Goal: Transaction & Acquisition: Purchase product/service

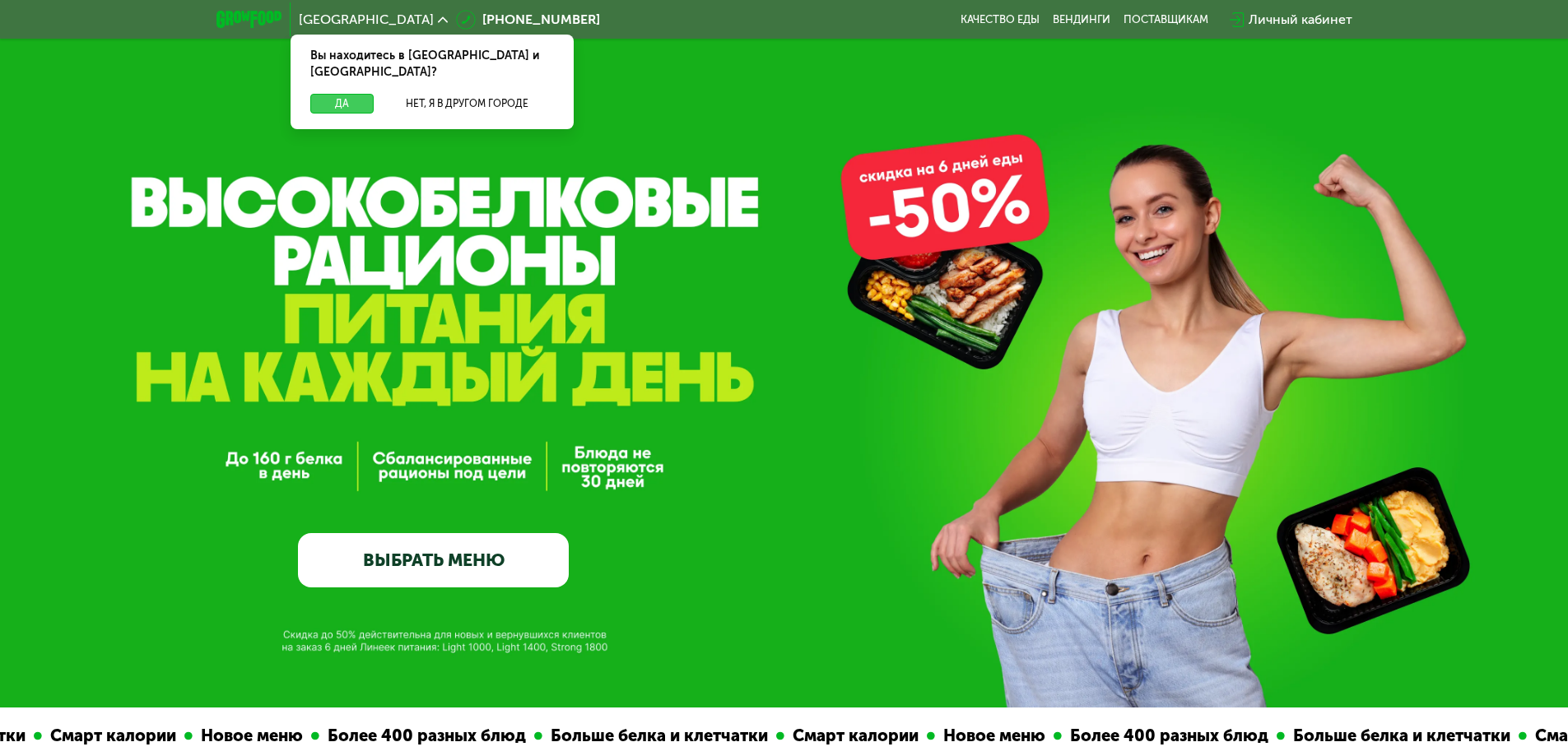
click at [345, 94] on button "Да" at bounding box center [342, 103] width 64 height 19
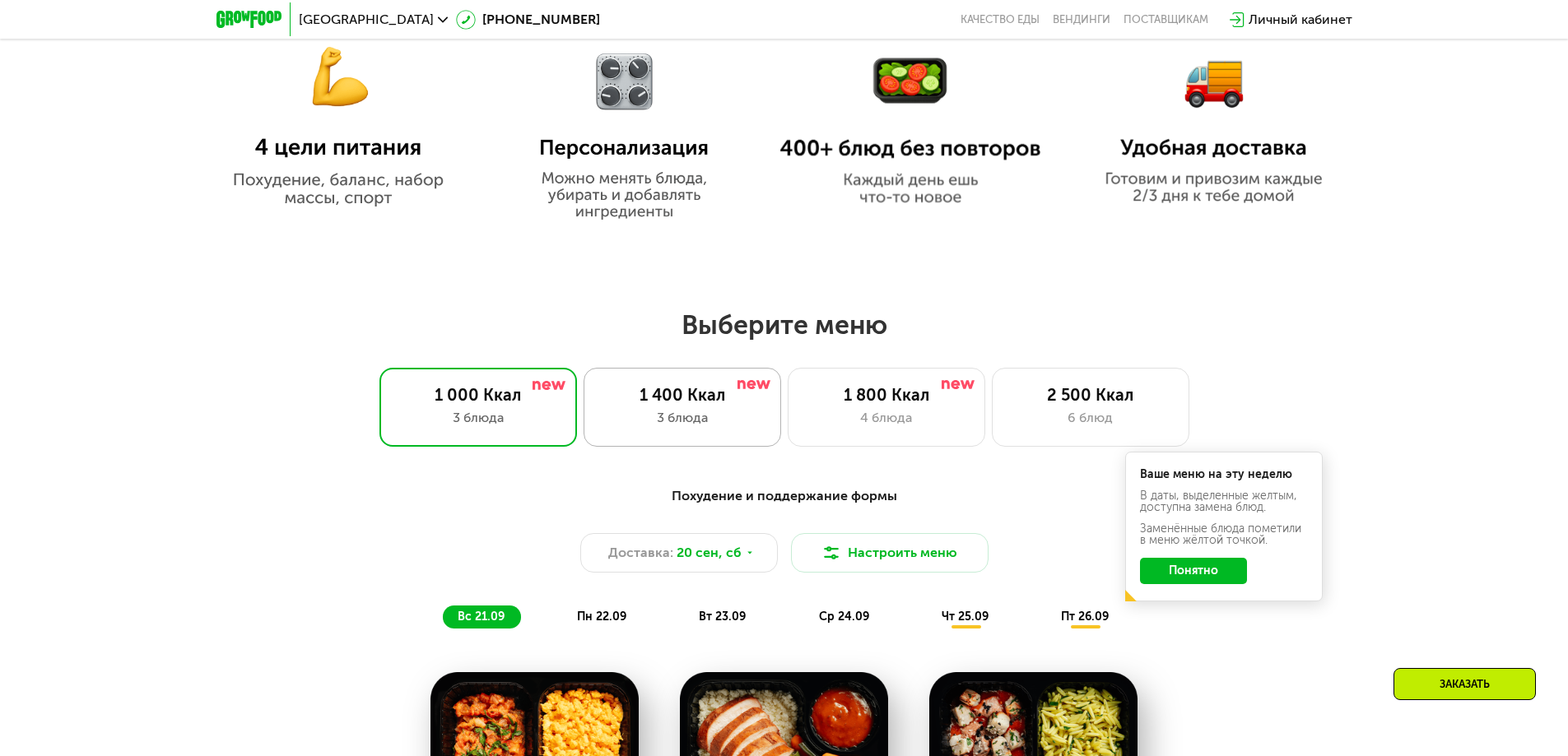
scroll to position [1152, 0]
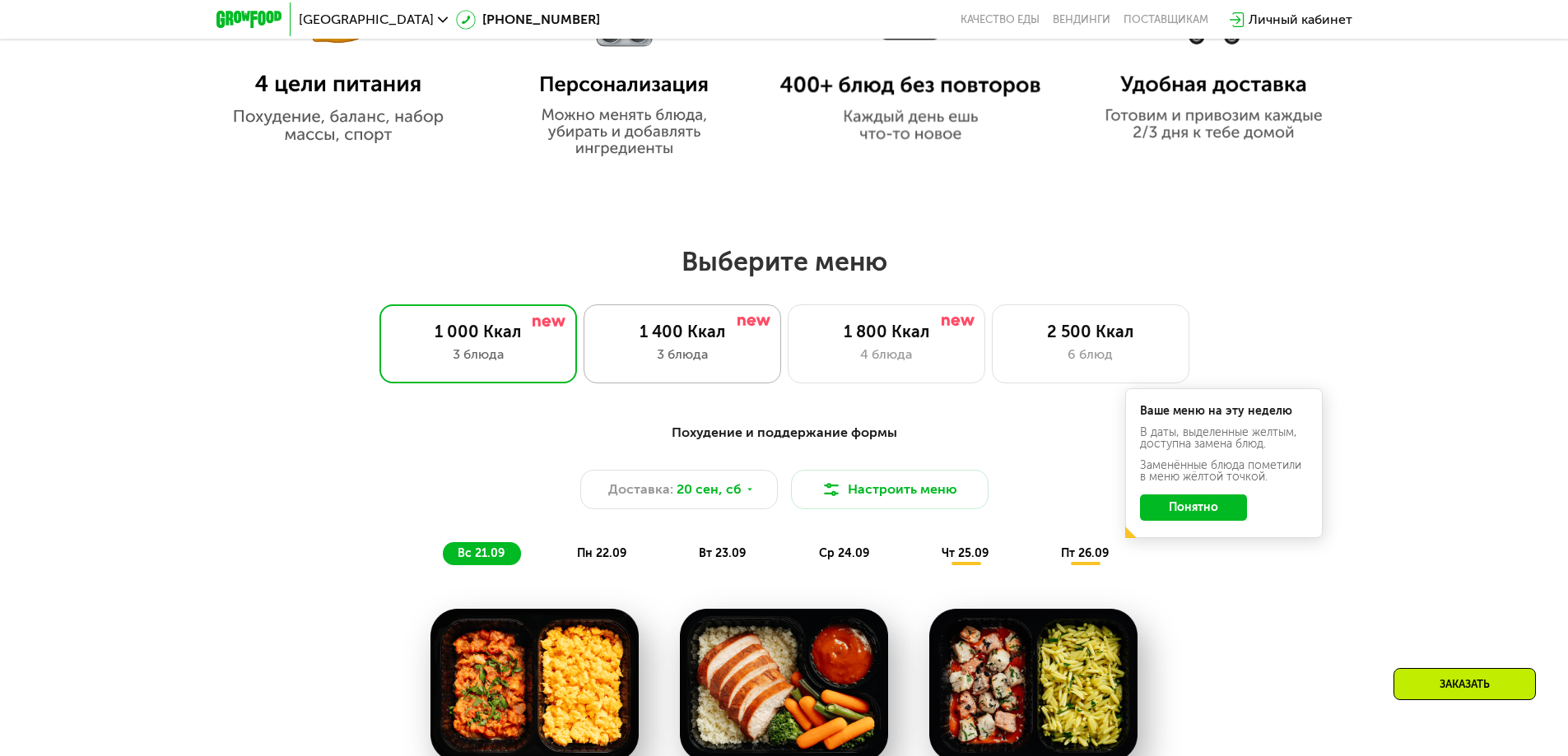
click at [688, 352] on div "3 блюда" at bounding box center [683, 354] width 163 height 19
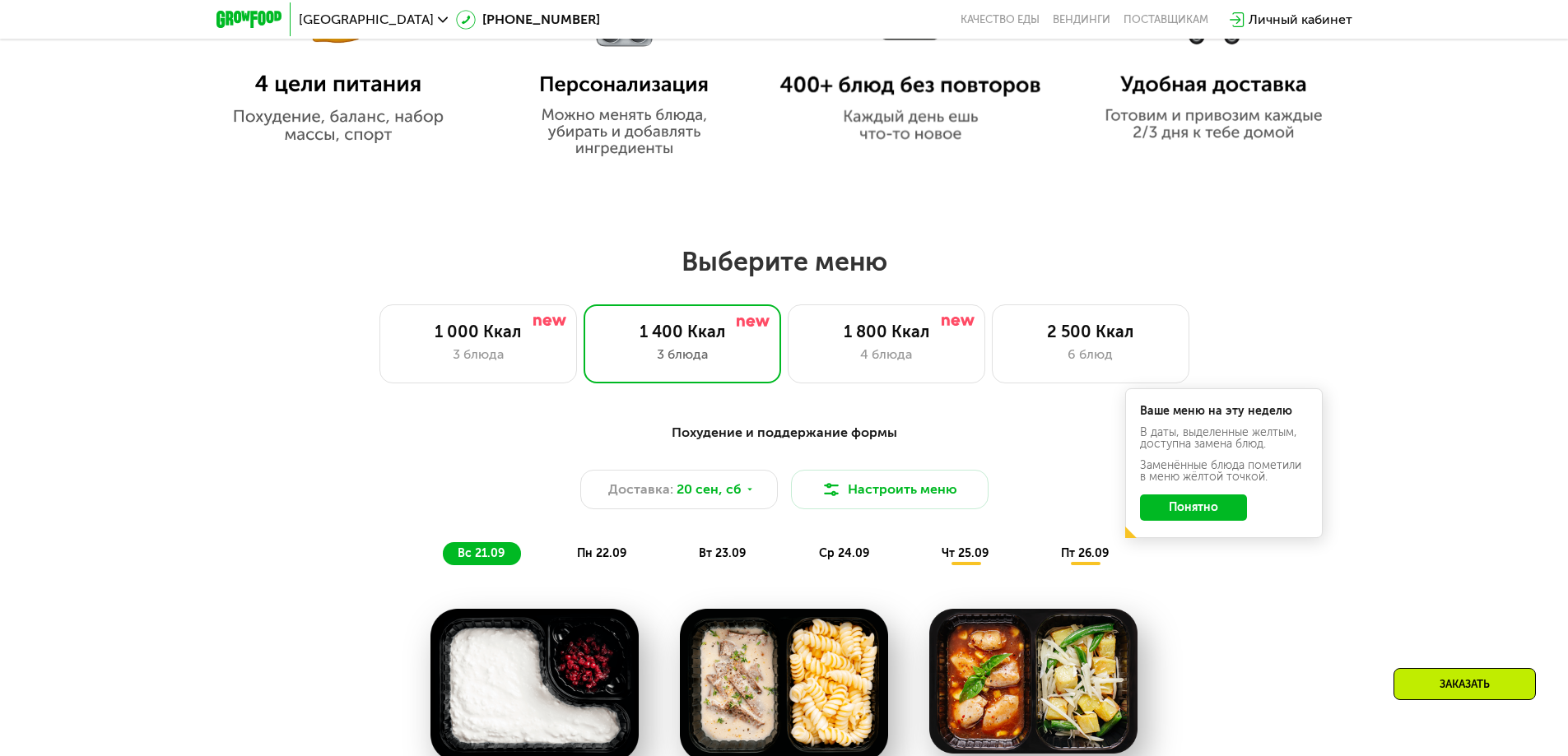
click at [565, 402] on div "Выберите меню 1 000 Ккал 3 блюда 1 400 Ккал 3 блюда 1 800 Ккал 4 блюда 2 500 Кк…" at bounding box center [784, 691] width 1568 height 892
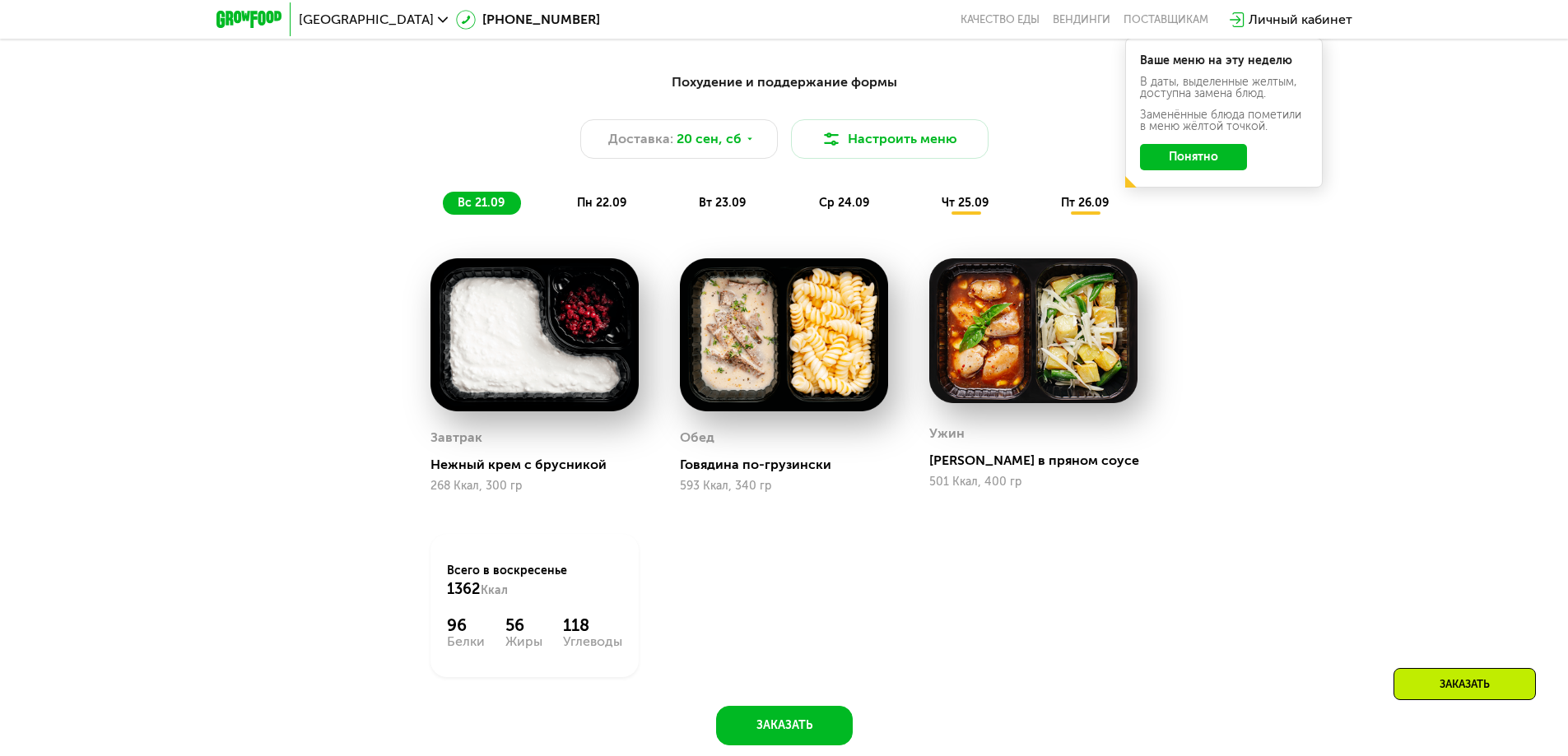
scroll to position [1482, 0]
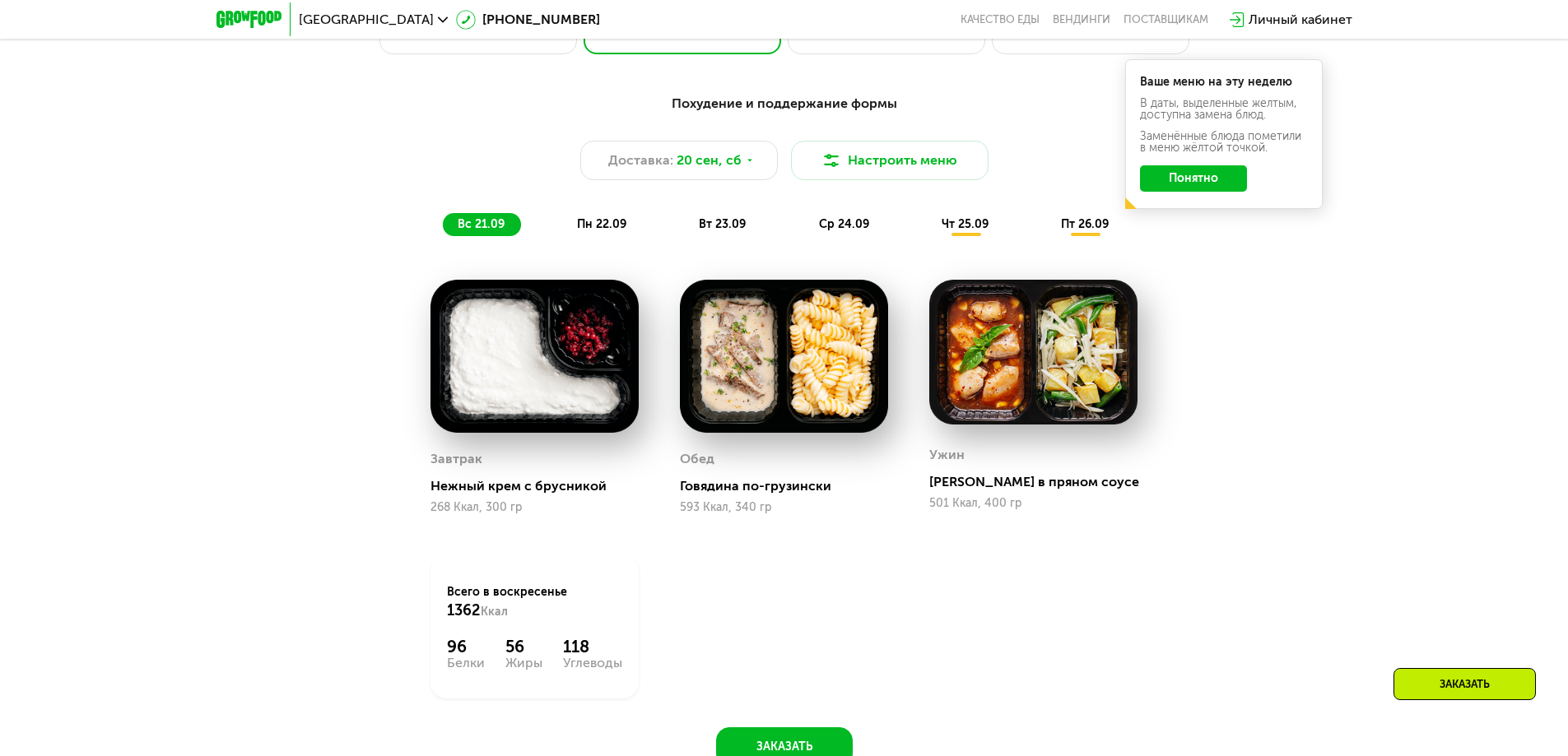
click at [594, 230] on span "пн 22.09" at bounding box center [602, 224] width 50 height 14
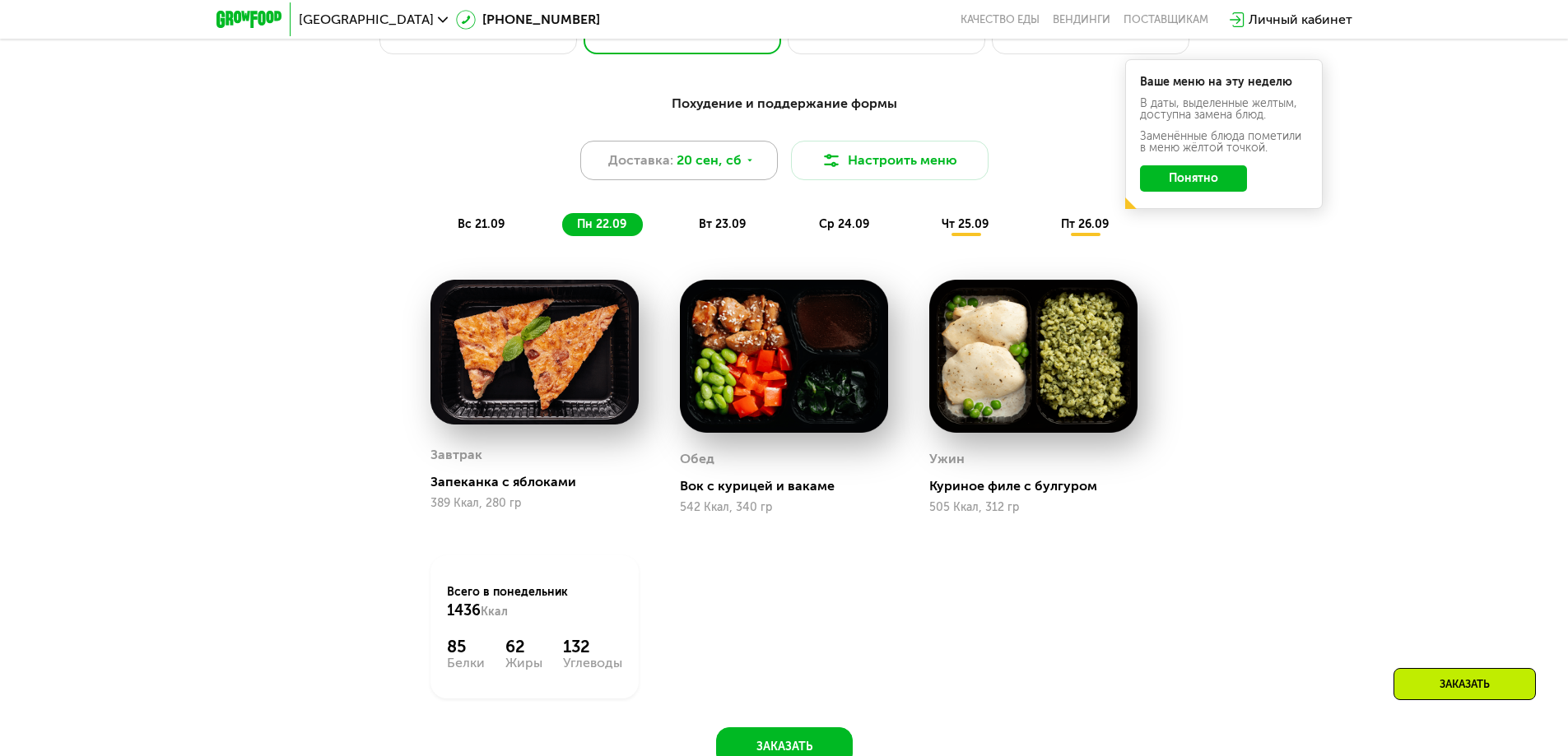
click at [745, 165] on icon at bounding box center [750, 160] width 10 height 10
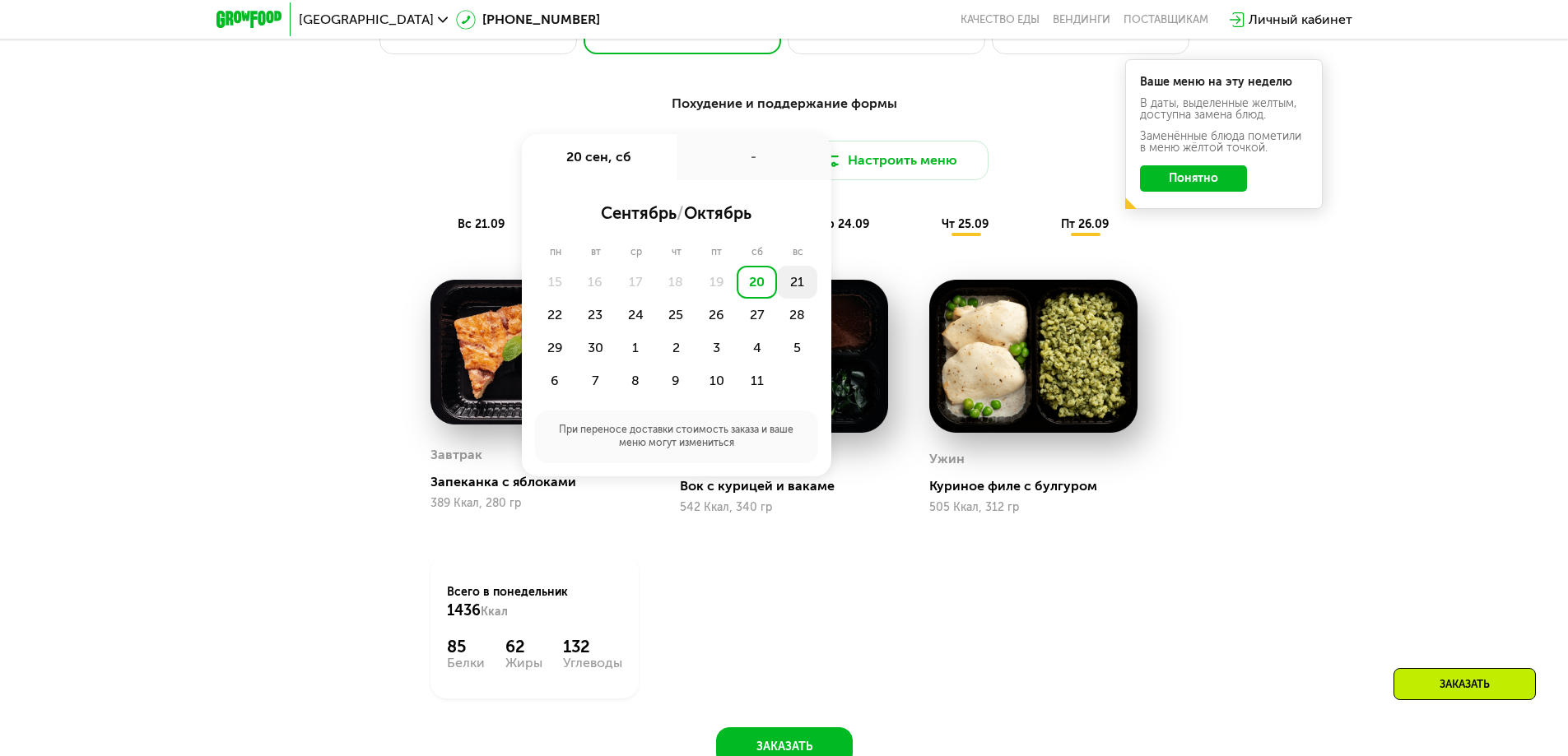
click at [799, 286] on div "21" at bounding box center [798, 282] width 41 height 33
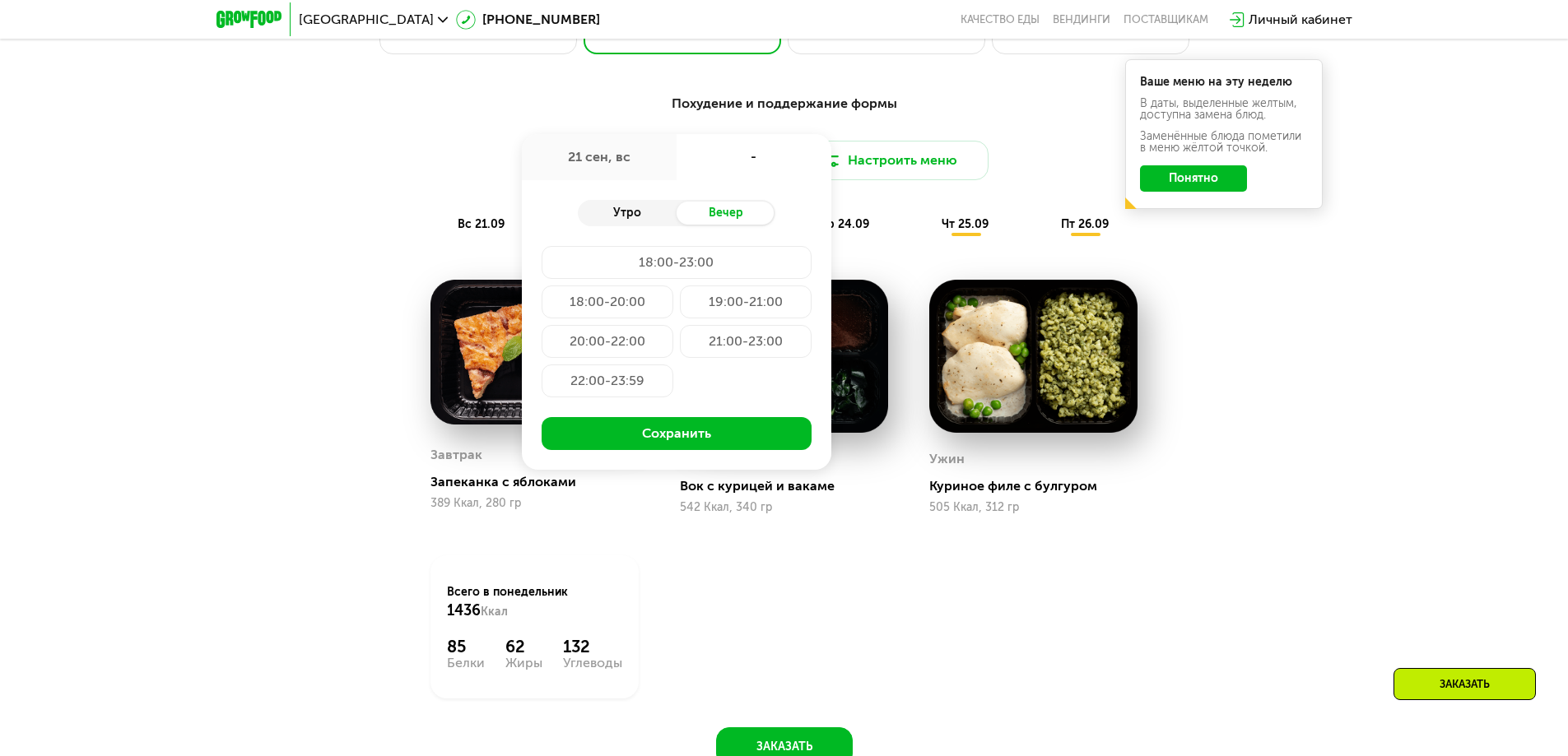
click at [622, 212] on div "Утро" at bounding box center [627, 213] width 99 height 23
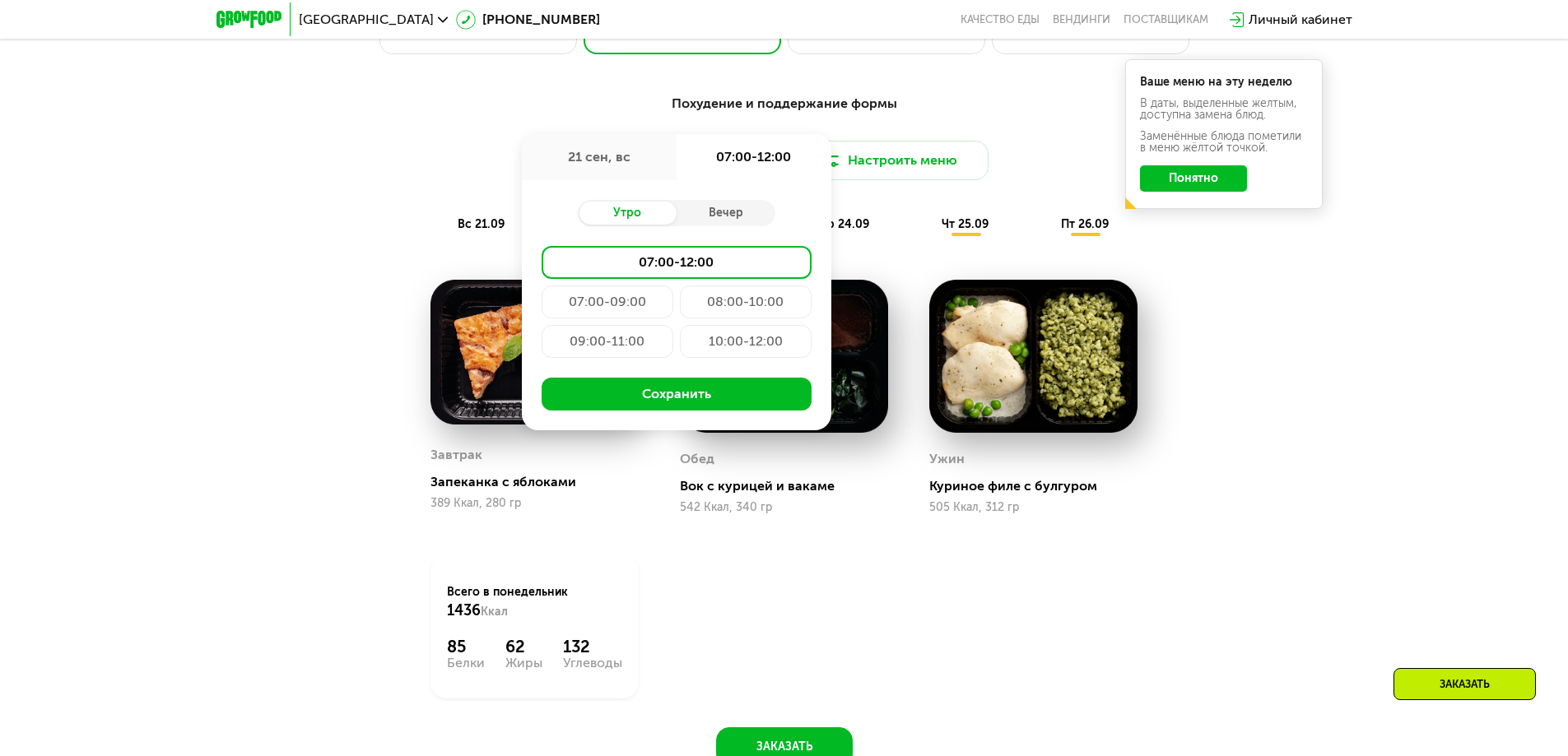
click at [368, 188] on div "Похудение и поддержание формы Доставка: [DATE] сен, вс 07:00-12:00 Утро Вечер 0…" at bounding box center [784, 165] width 975 height 142
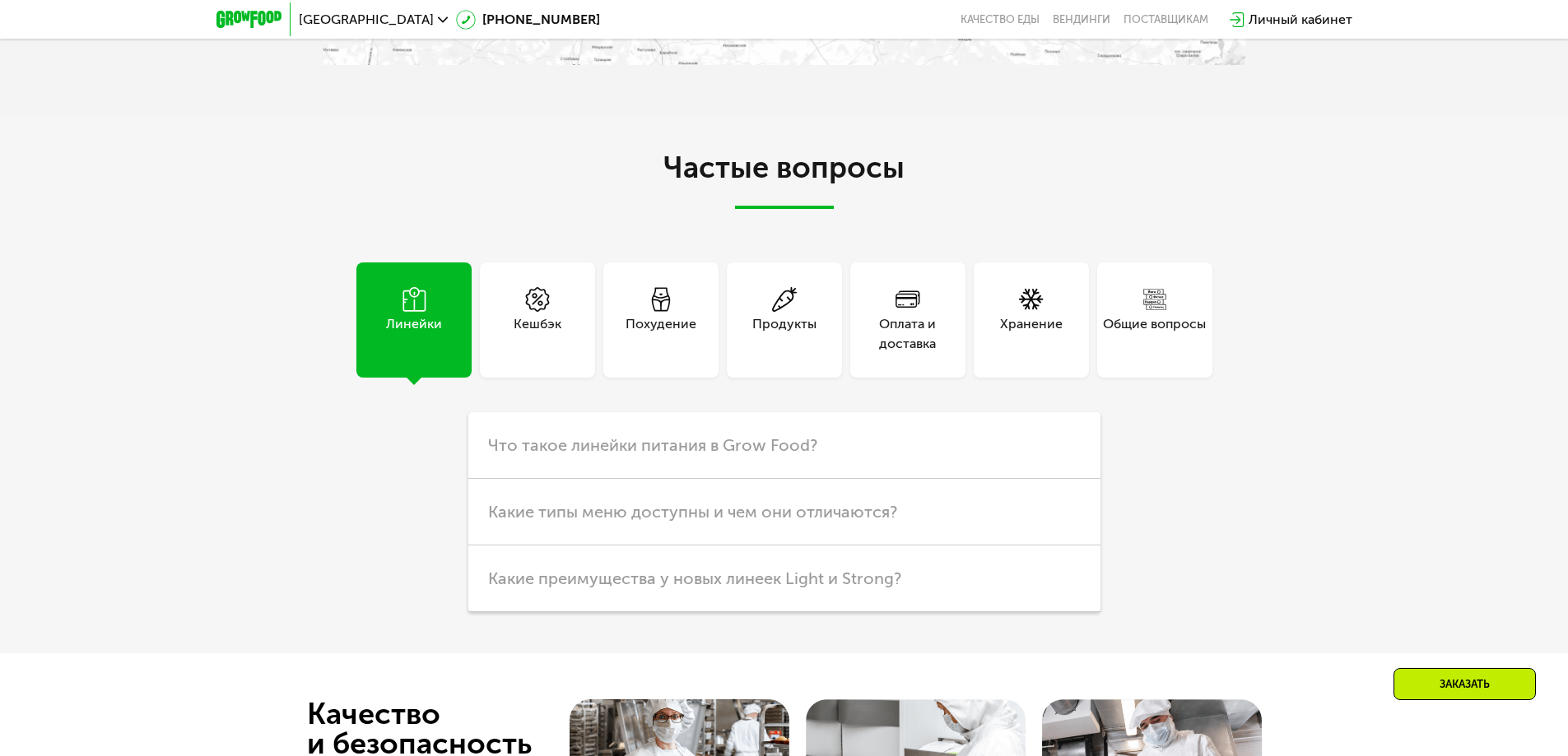
scroll to position [4773, 0]
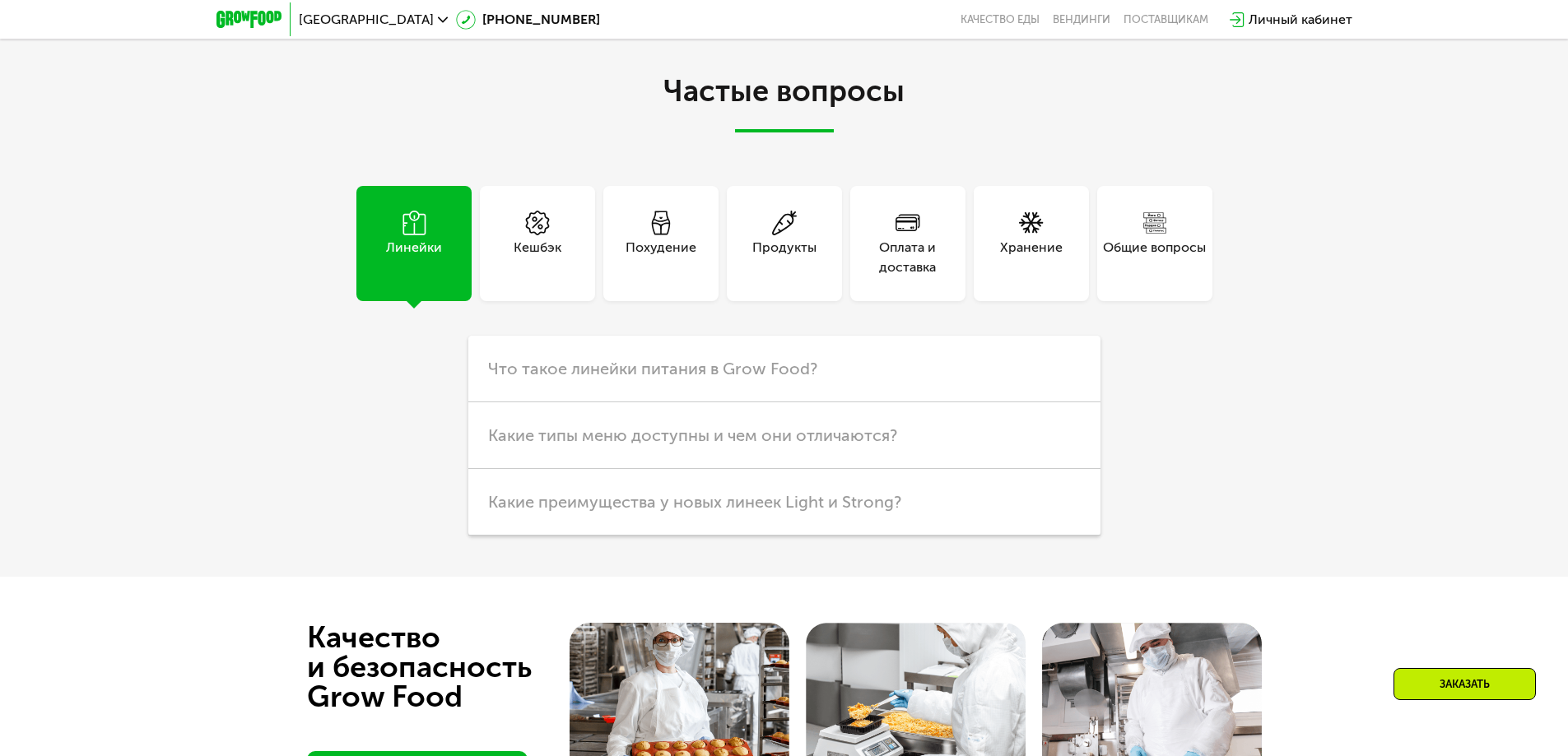
click at [408, 242] on div "Линейки" at bounding box center [414, 257] width 56 height 40
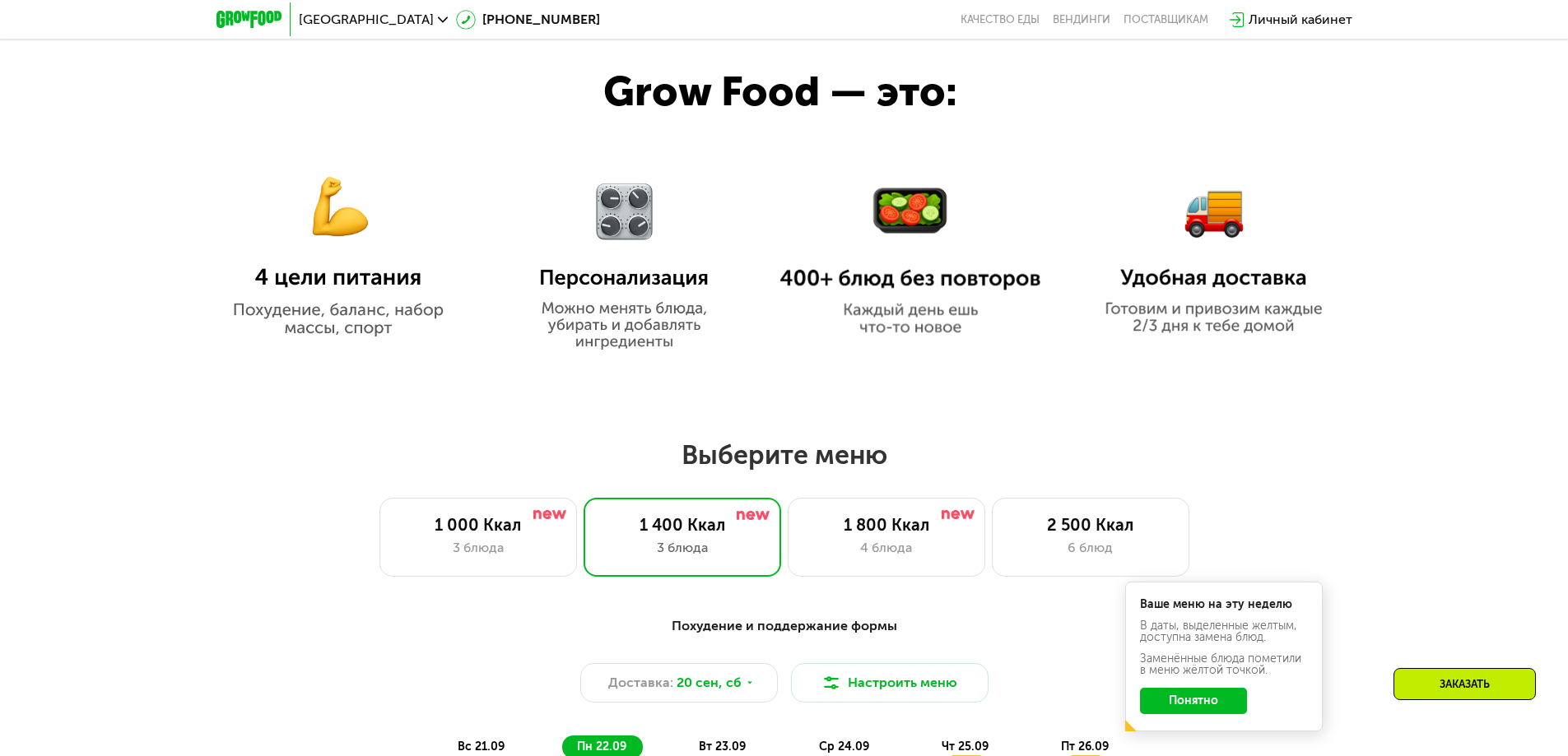
scroll to position [956, 0]
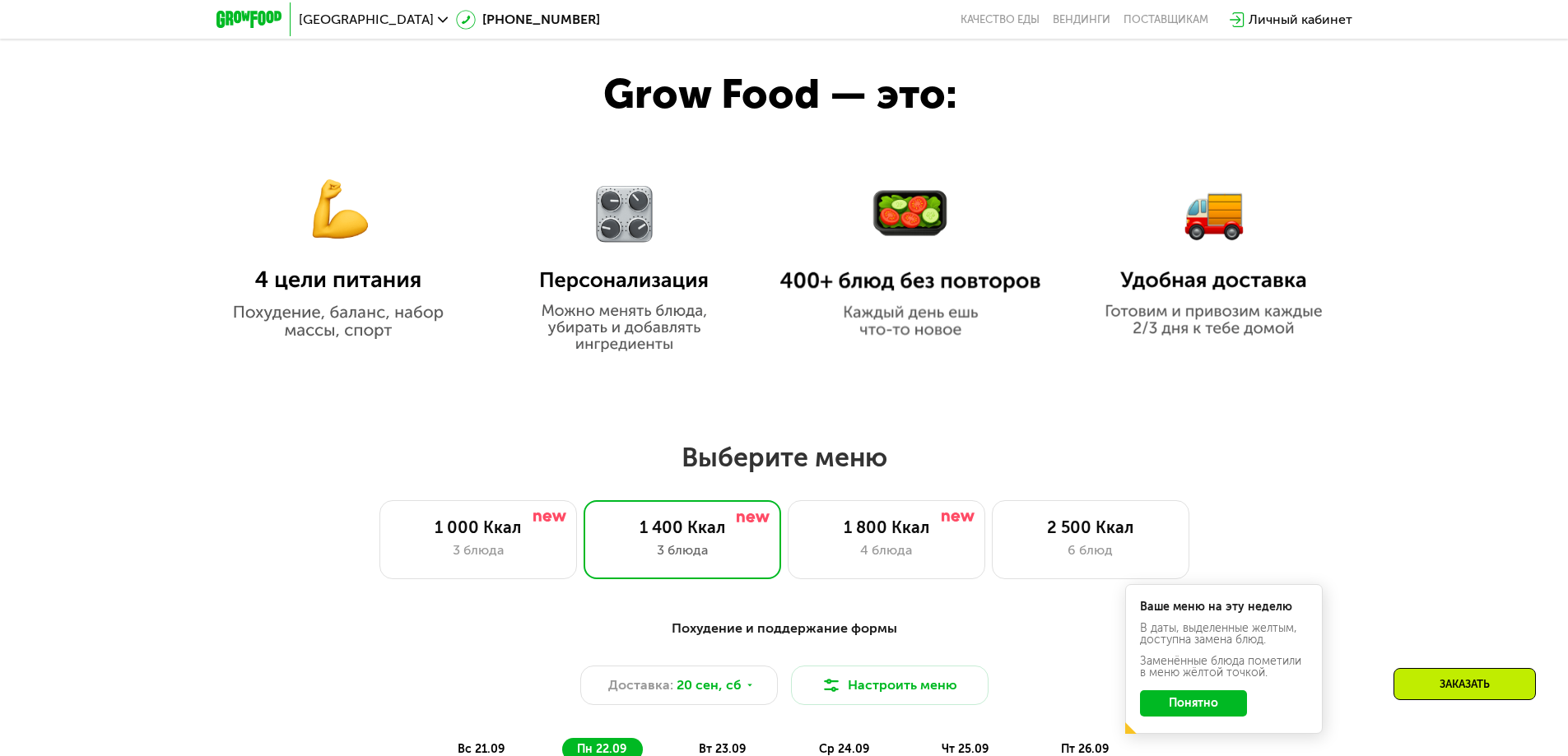
click at [1230, 704] on button "Понятно" at bounding box center [1194, 703] width 107 height 27
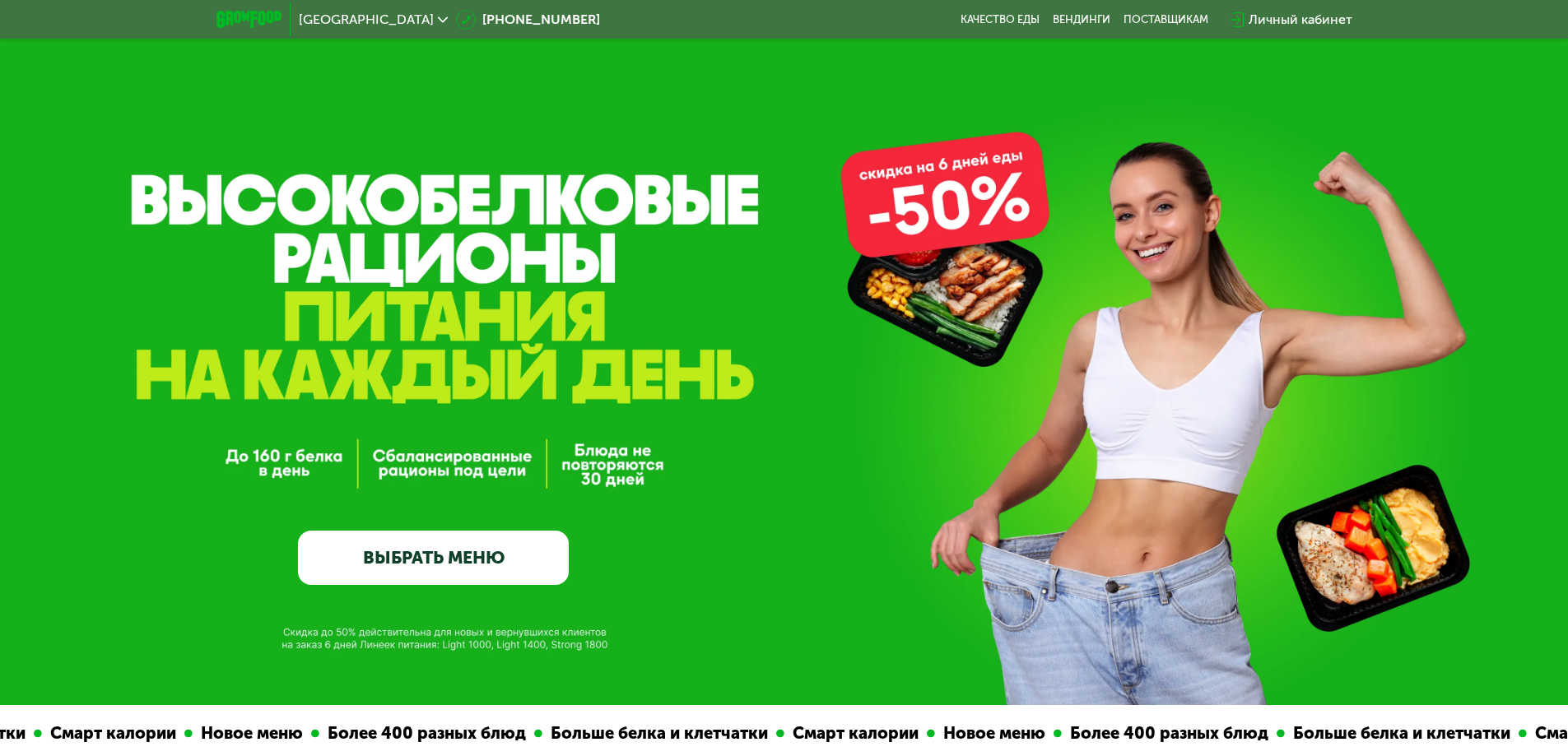
scroll to position [0, 0]
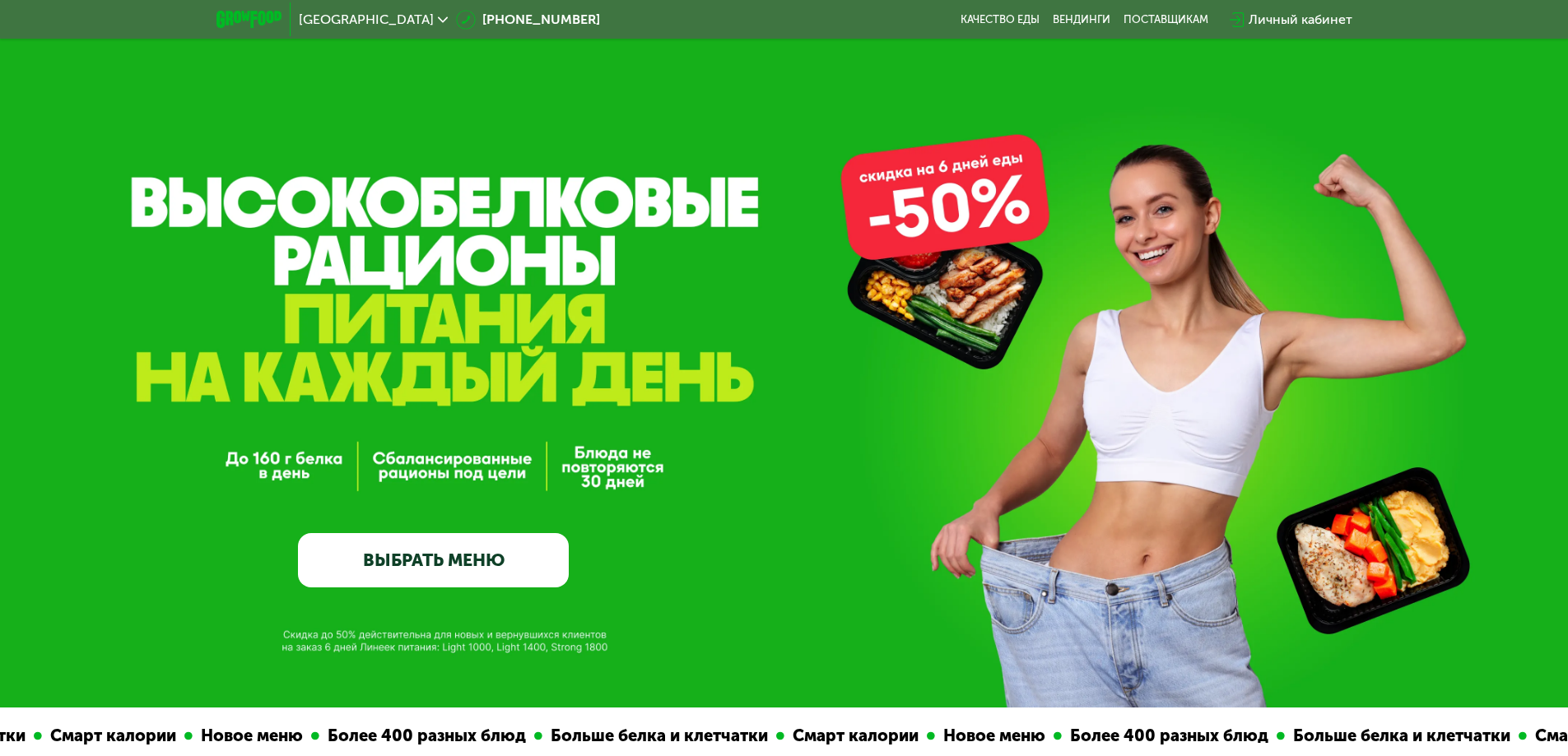
click at [410, 560] on link "ВЫБРАТЬ МЕНЮ" at bounding box center [434, 560] width 271 height 54
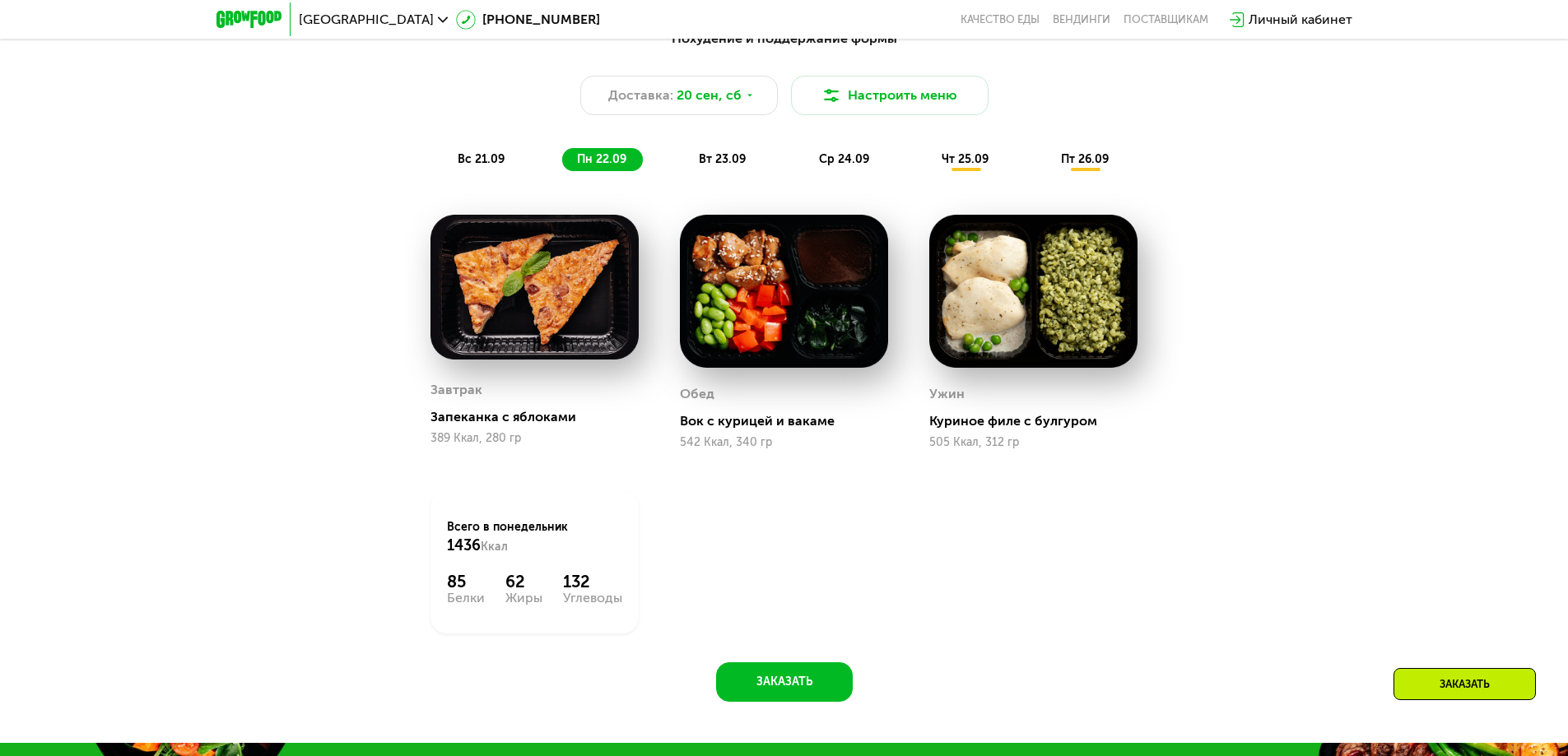
scroll to position [1282, 0]
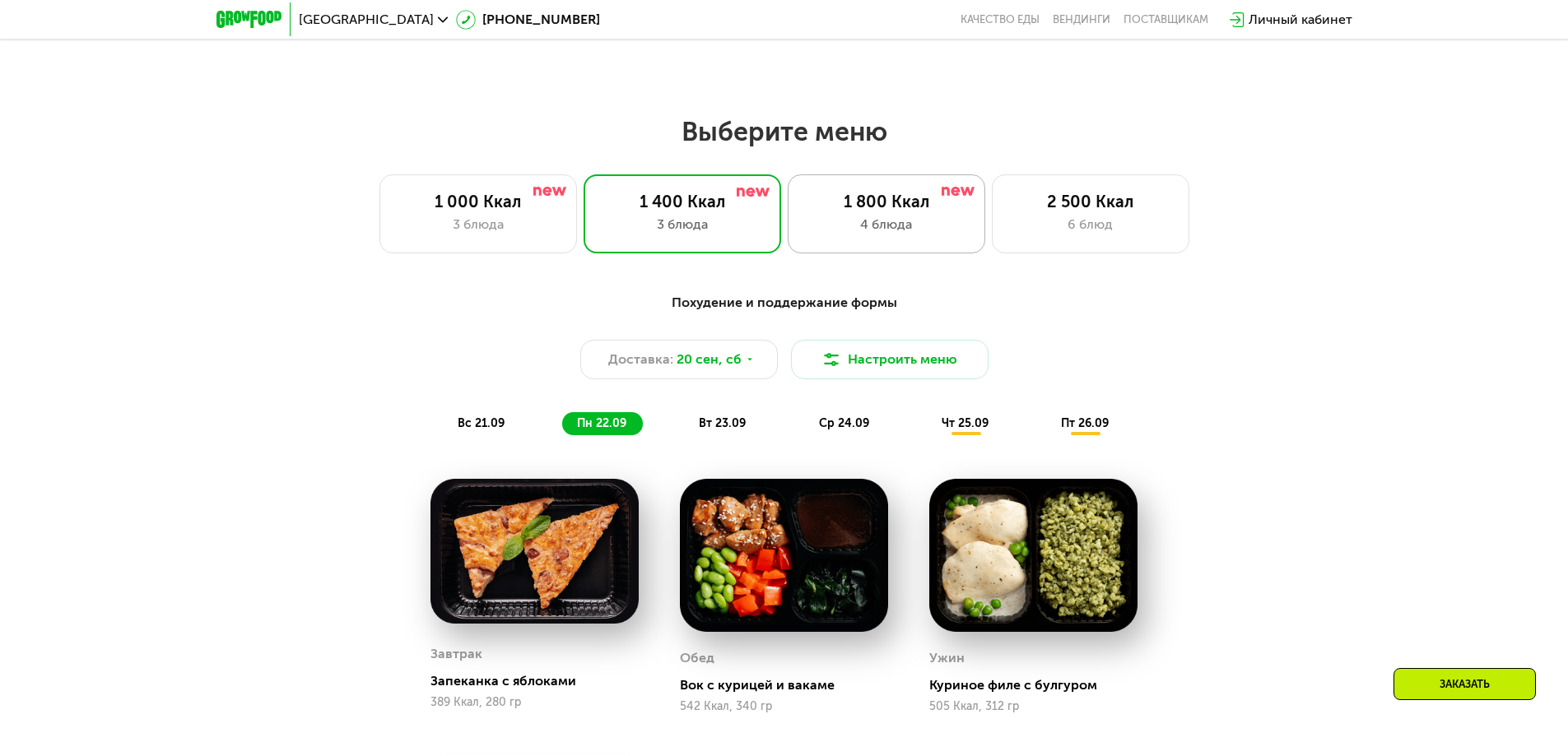
click at [849, 223] on div "4 блюда" at bounding box center [886, 224] width 163 height 19
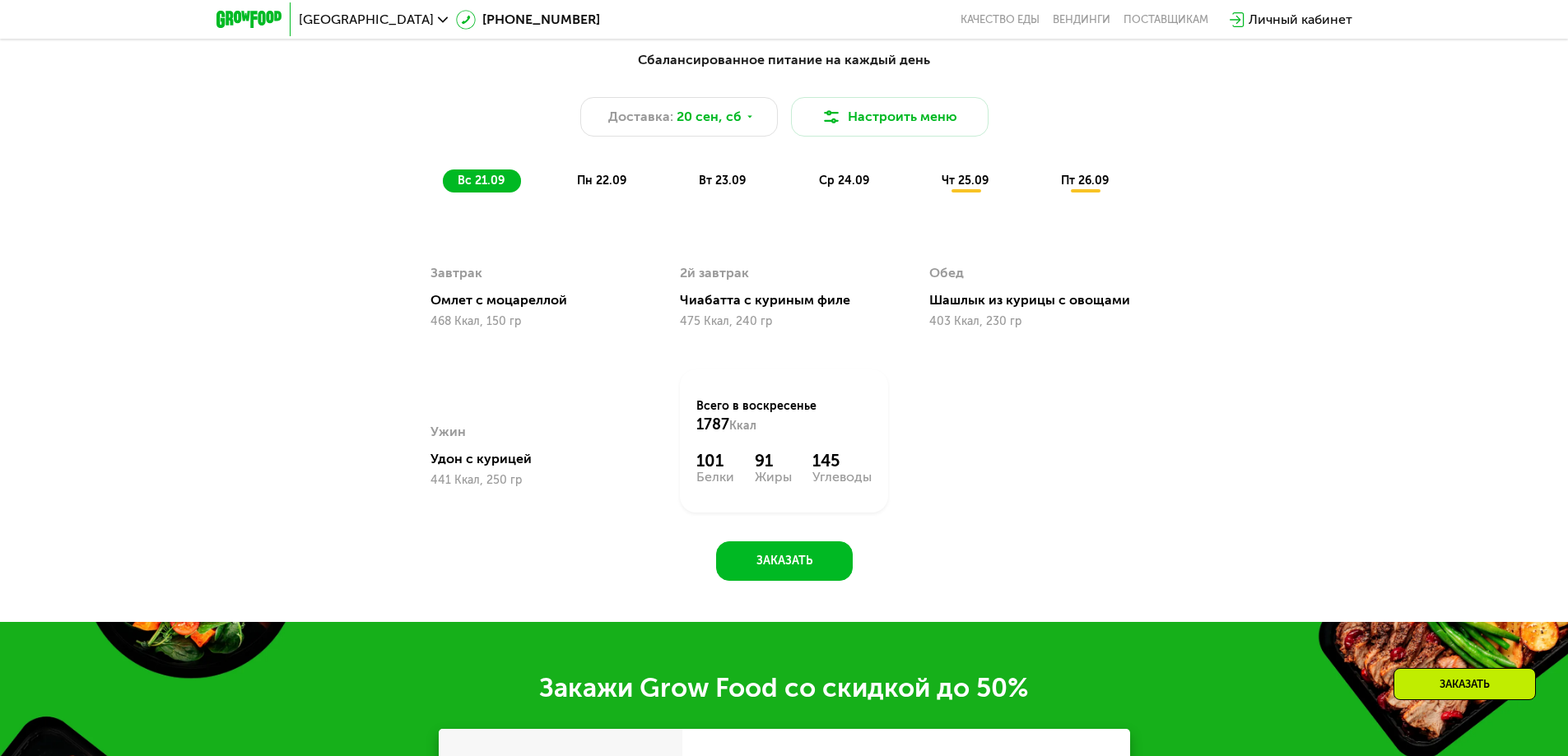
scroll to position [1529, 0]
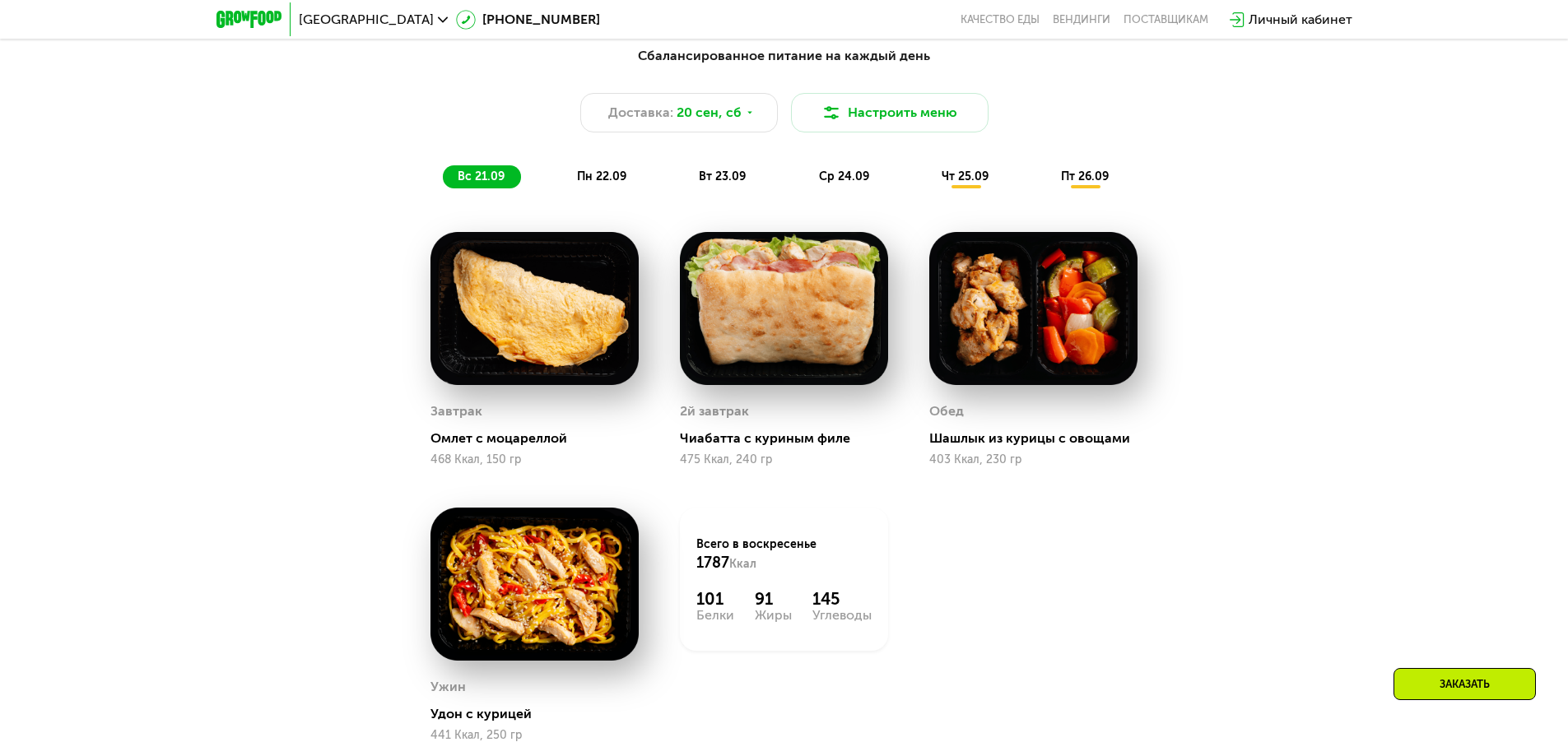
click at [607, 183] on span "пн 22.09" at bounding box center [602, 176] width 50 height 14
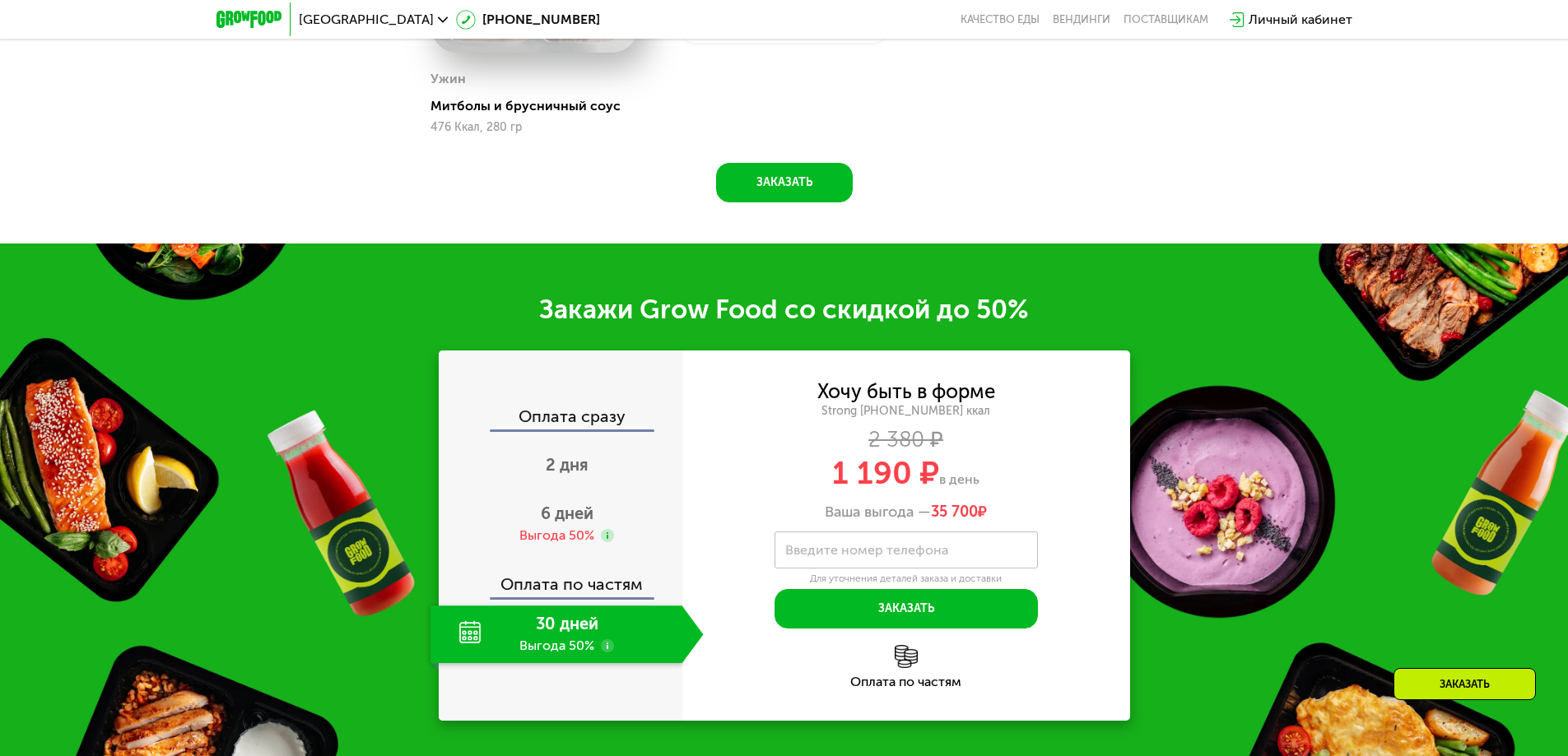
scroll to position [2188, 0]
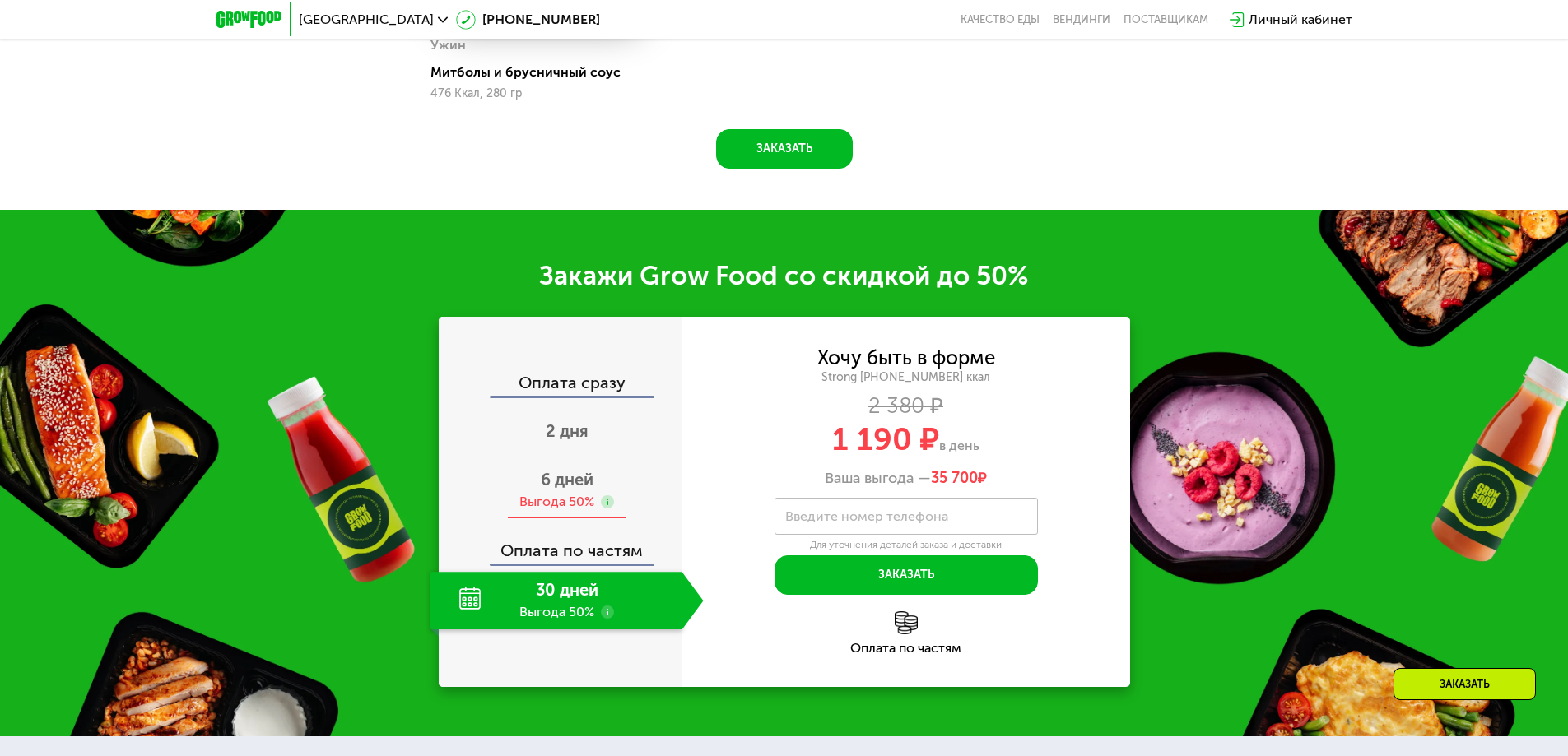
click at [562, 493] on div "Выгода 50%" at bounding box center [556, 502] width 75 height 18
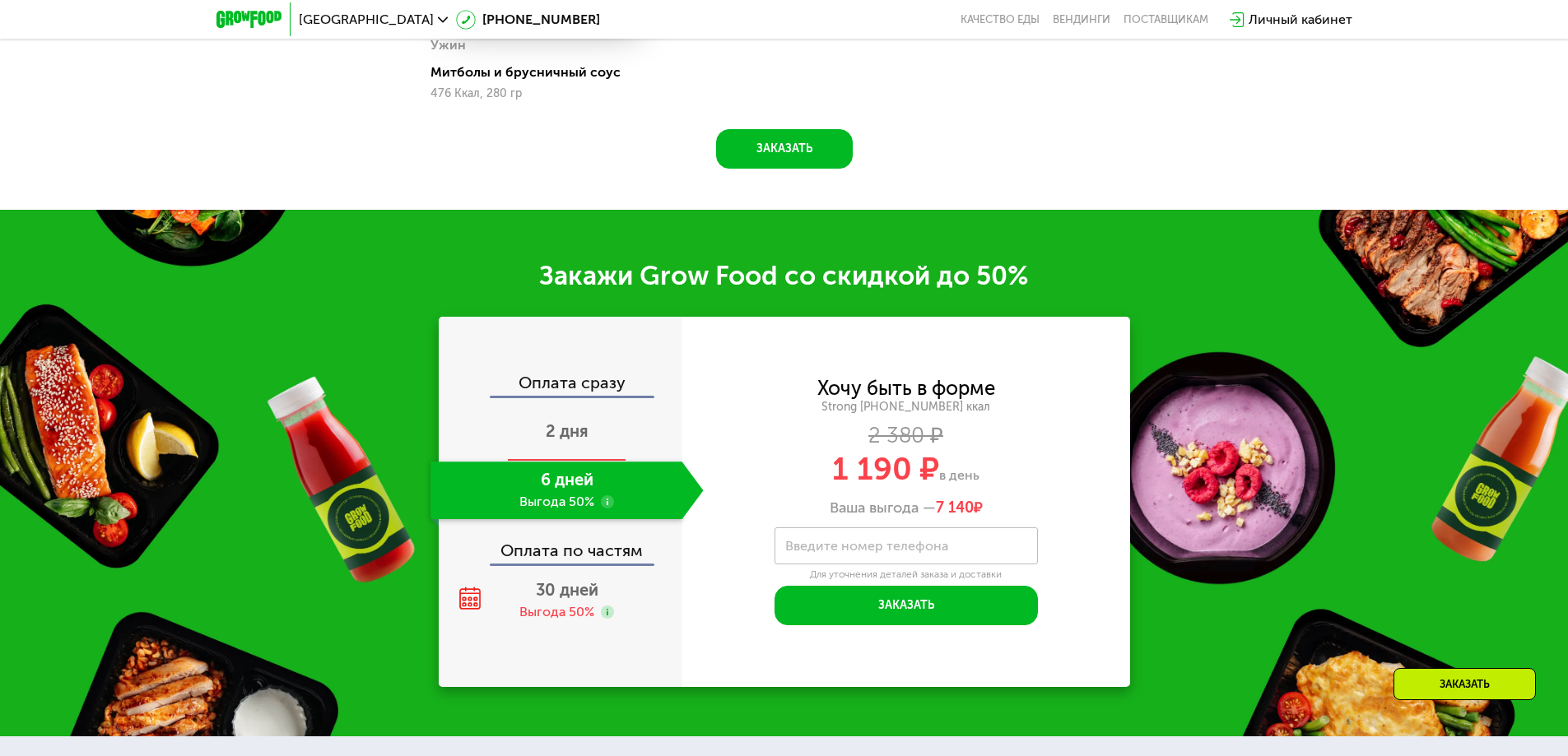
click at [554, 426] on span "2 дня" at bounding box center [567, 431] width 42 height 19
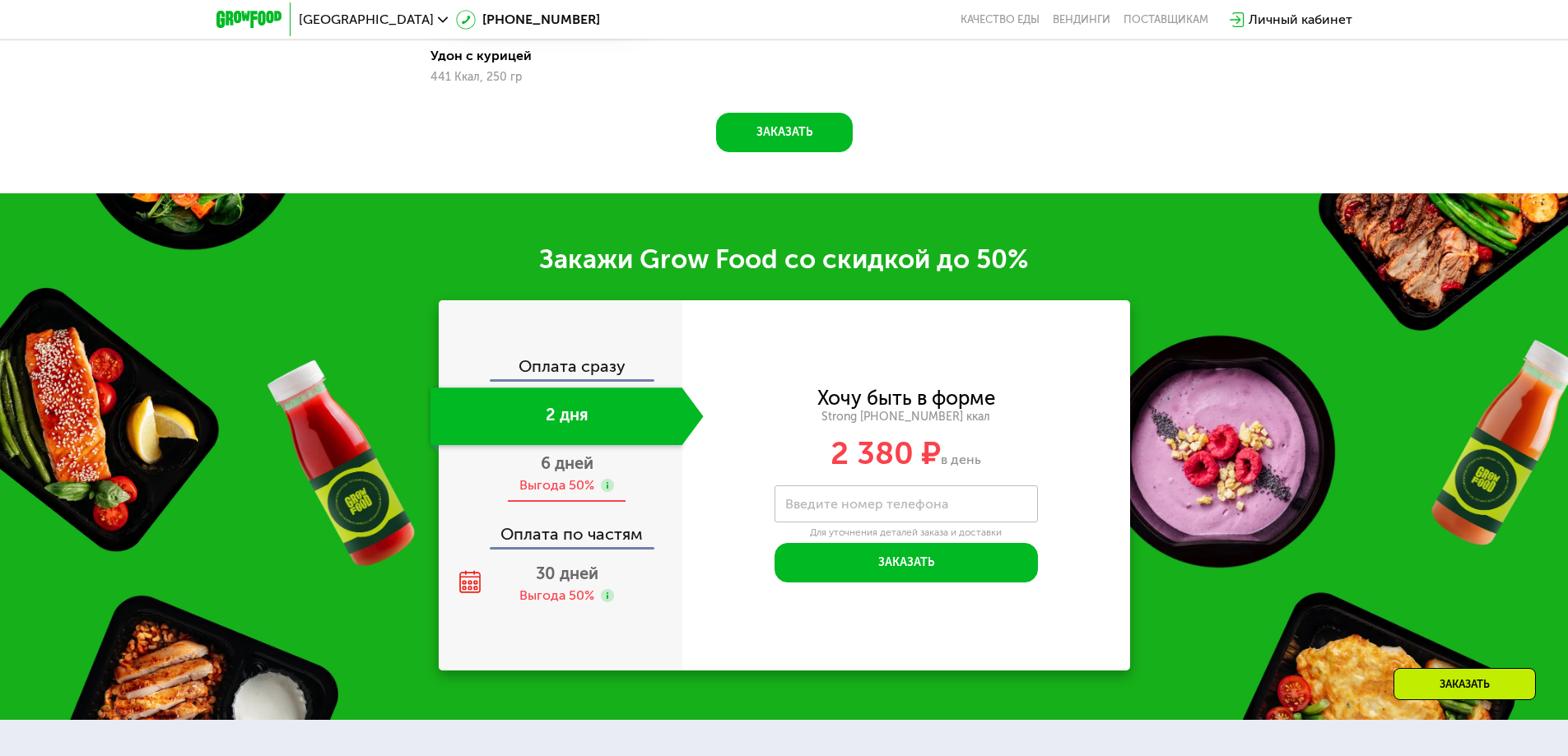
click at [553, 481] on div "6 дней Выгода 50%" at bounding box center [567, 474] width 273 height 57
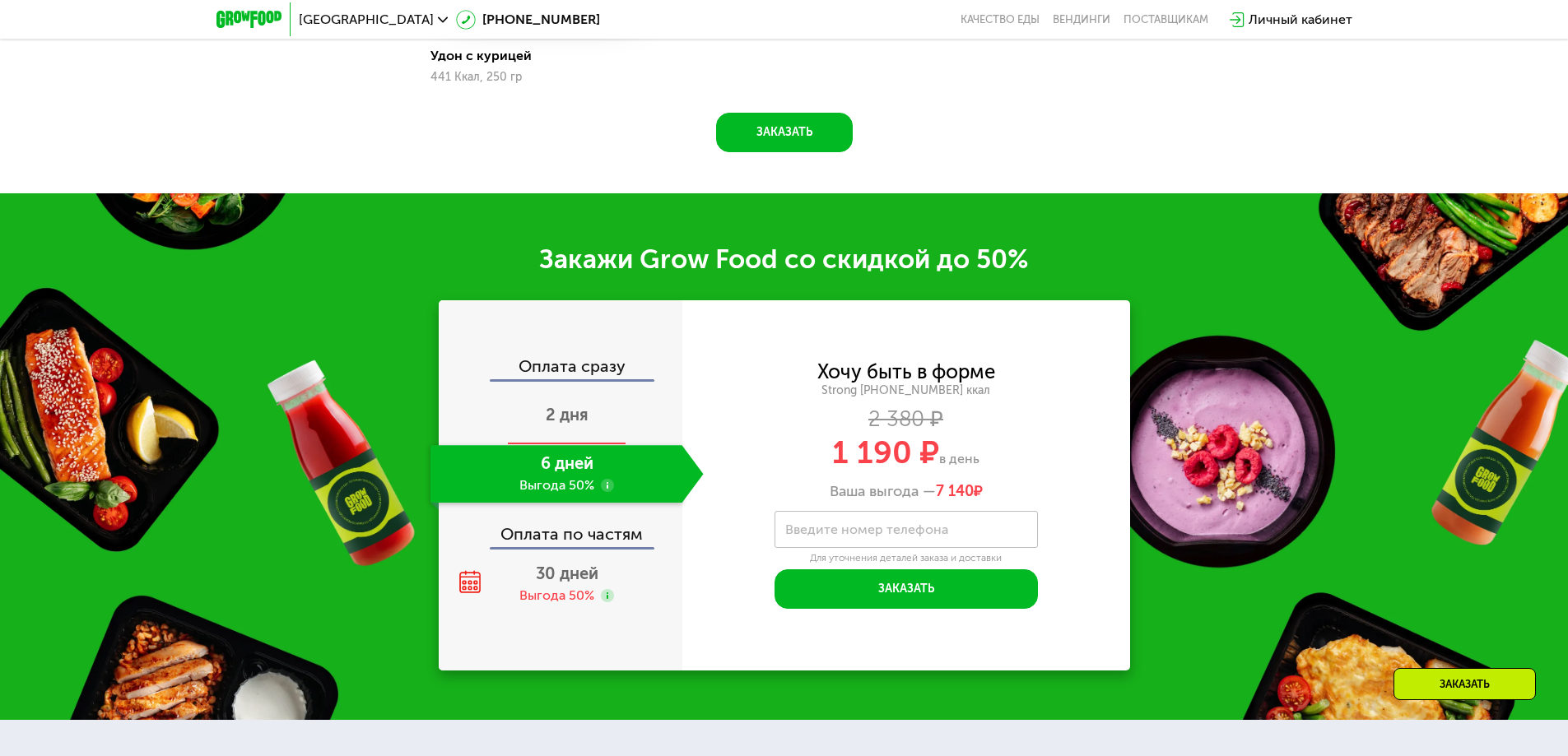
click at [557, 419] on span "2 дня" at bounding box center [567, 414] width 42 height 19
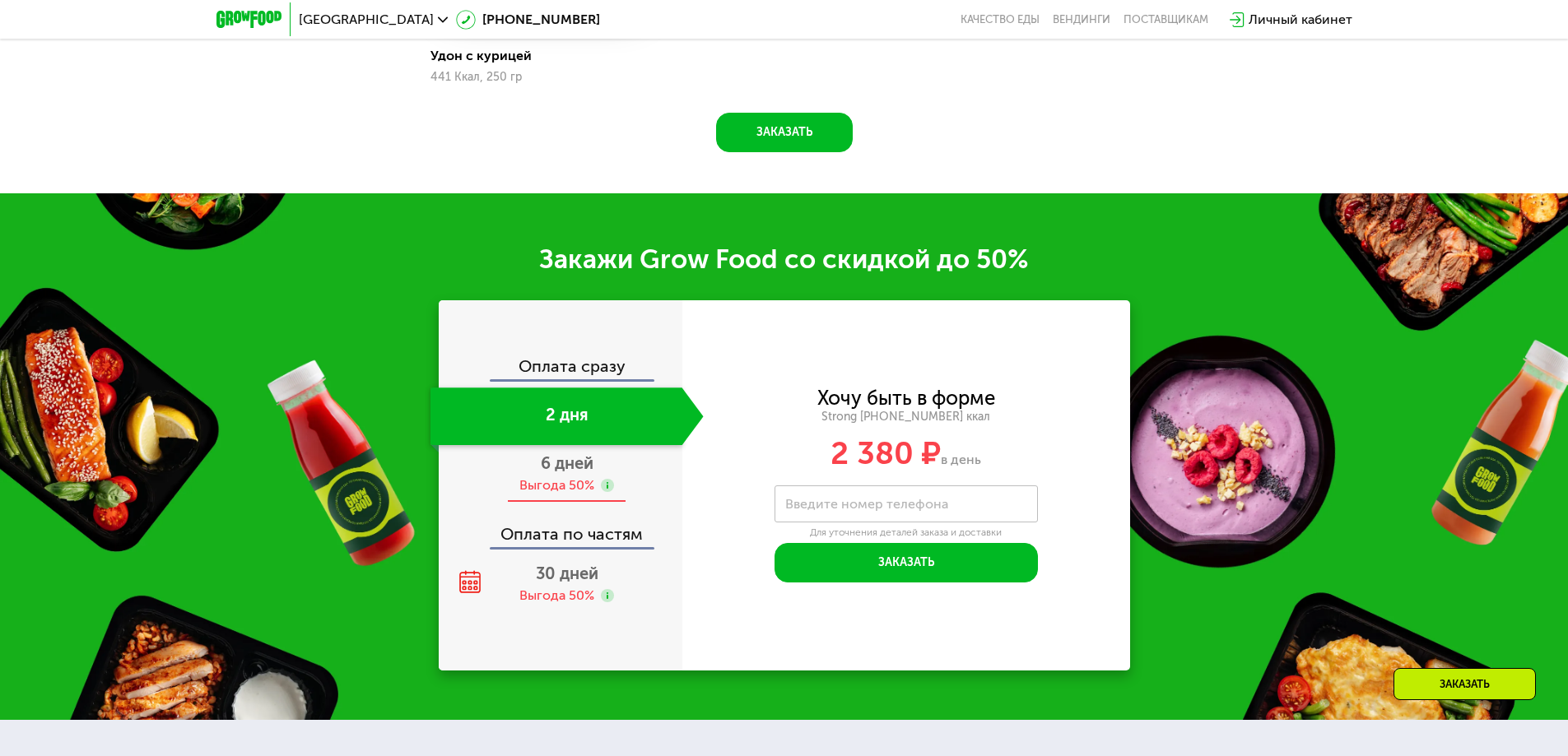
click at [552, 471] on span "6 дней" at bounding box center [566, 463] width 53 height 19
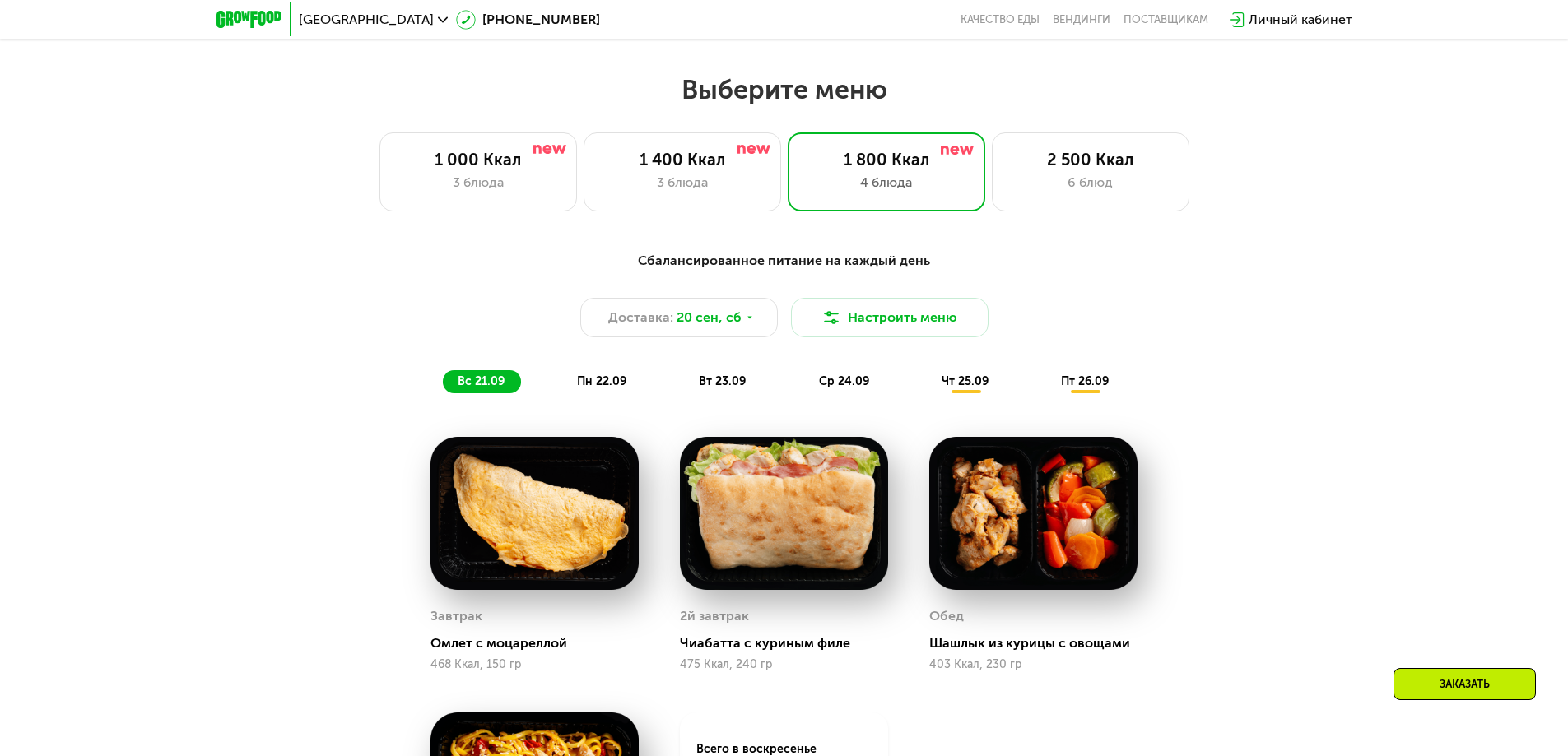
scroll to position [1282, 0]
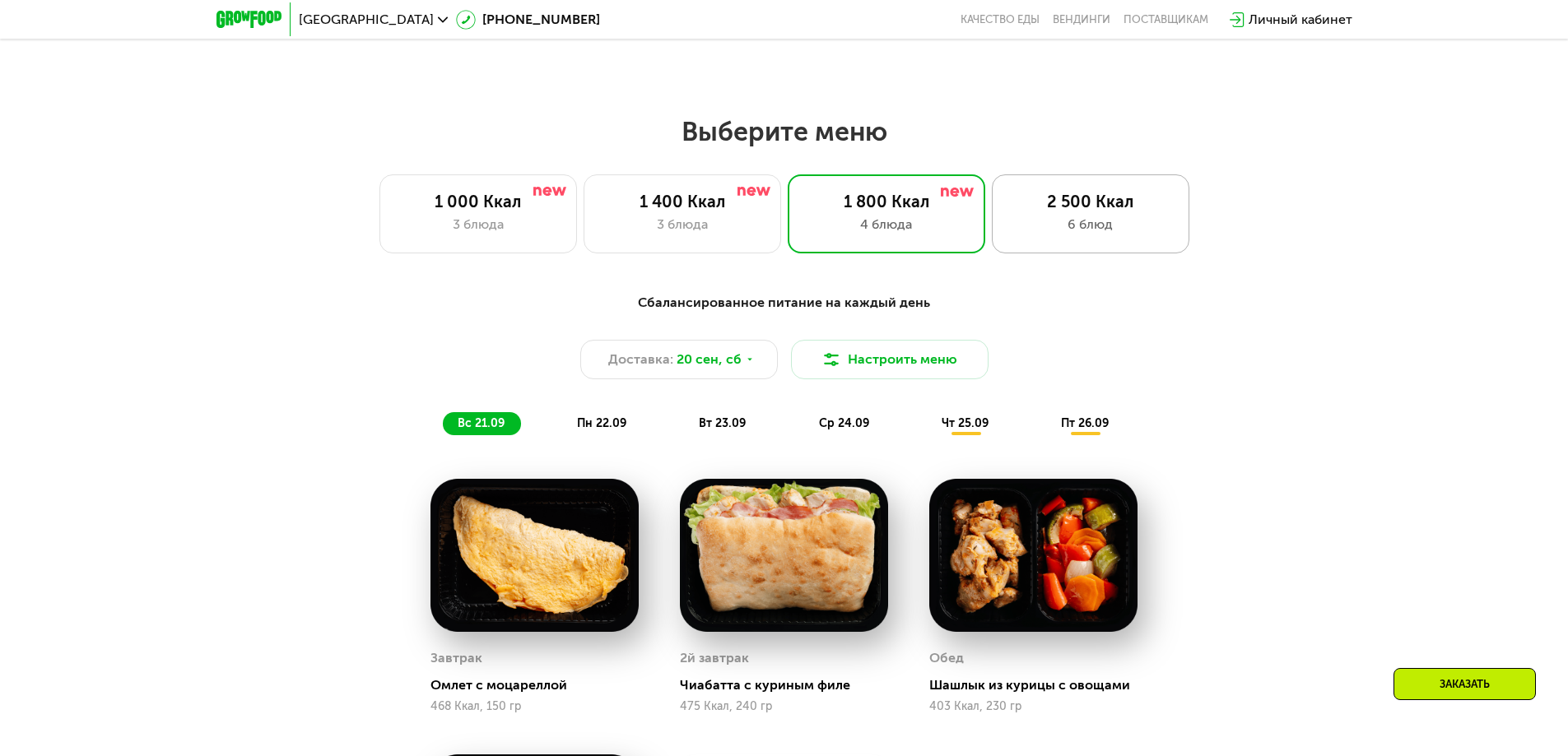
click at [1062, 220] on div "6 блюд" at bounding box center [1090, 224] width 163 height 19
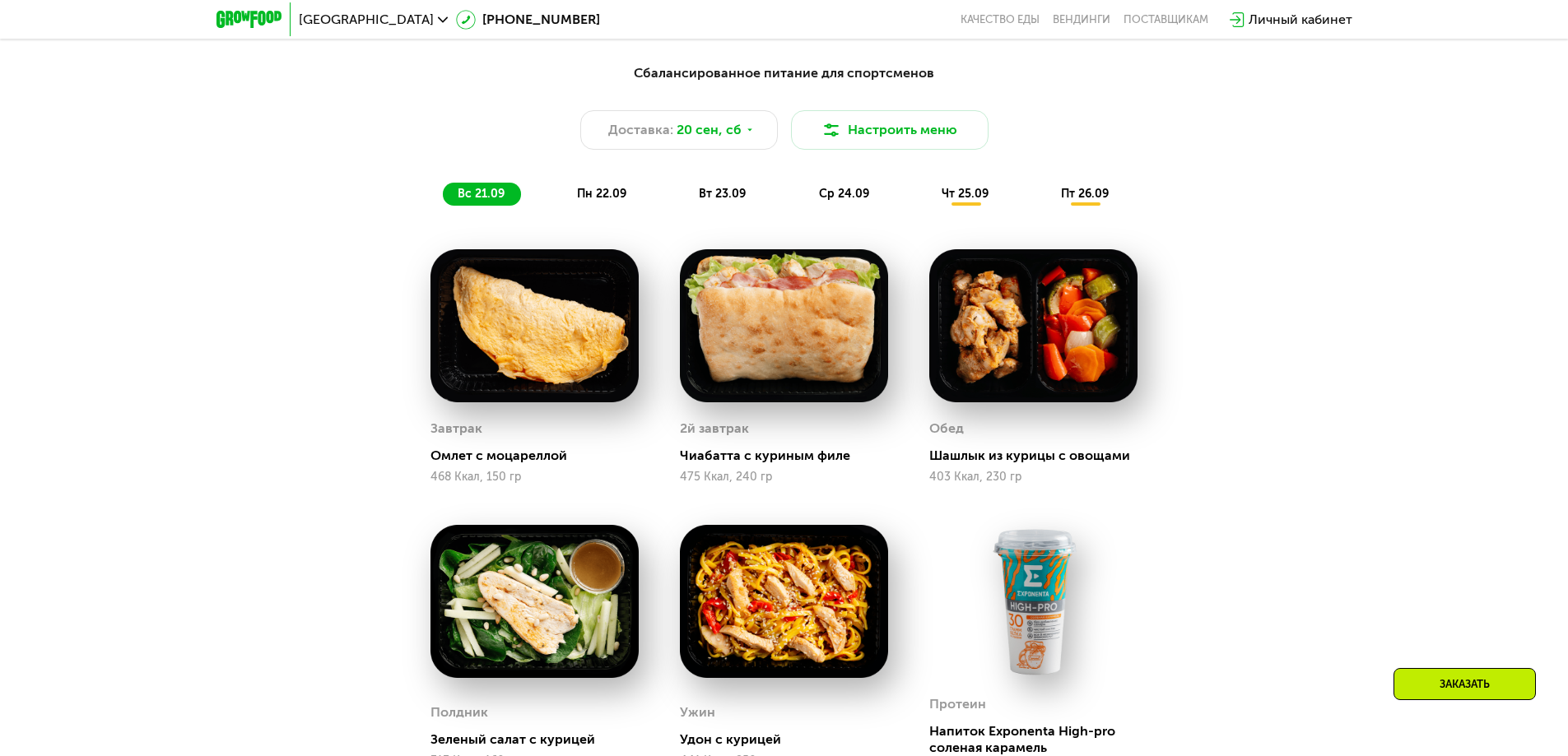
scroll to position [1529, 0]
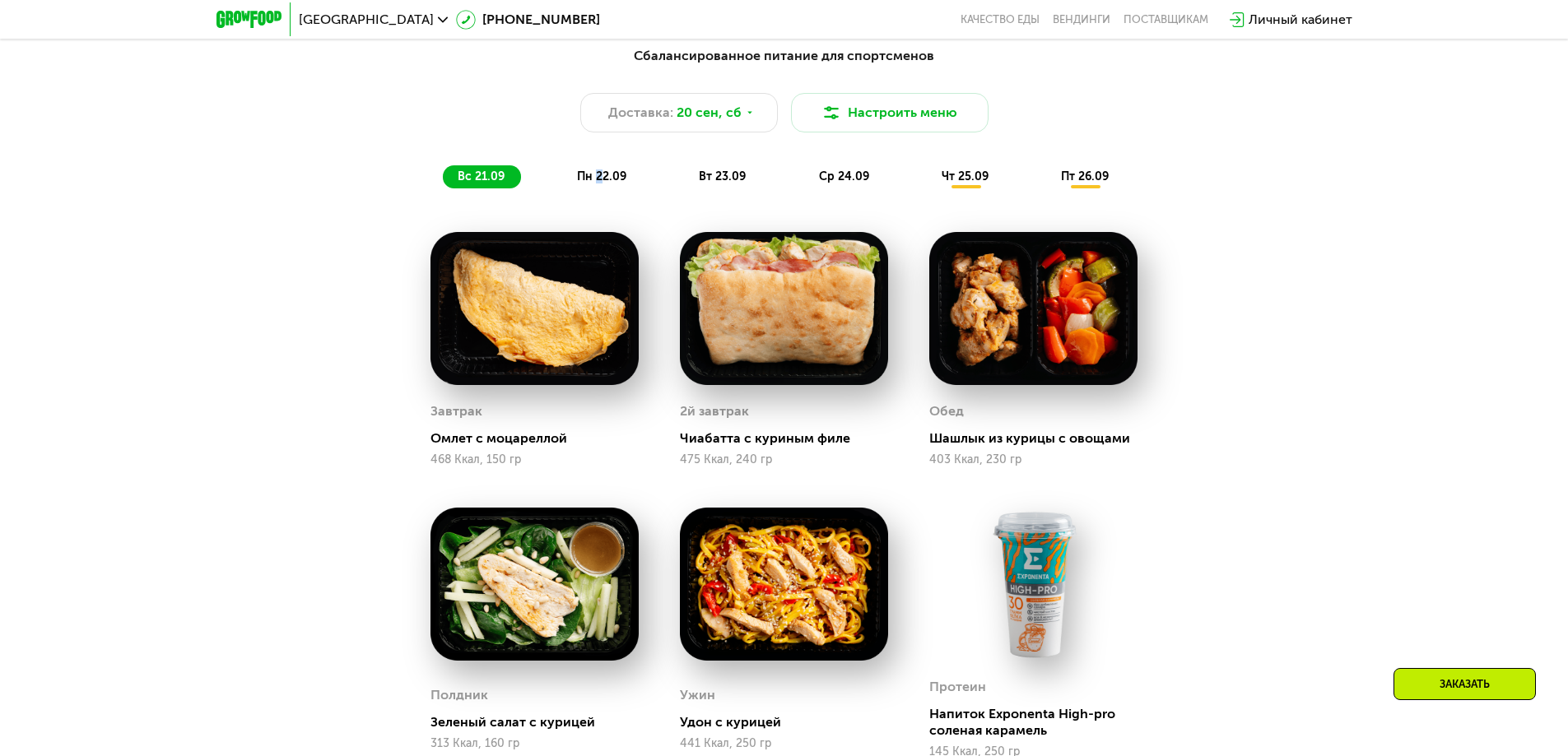
drag, startPoint x: 600, startPoint y: 180, endPoint x: 580, endPoint y: 184, distance: 20.4
click at [599, 180] on span "пн 22.09" at bounding box center [602, 176] width 50 height 14
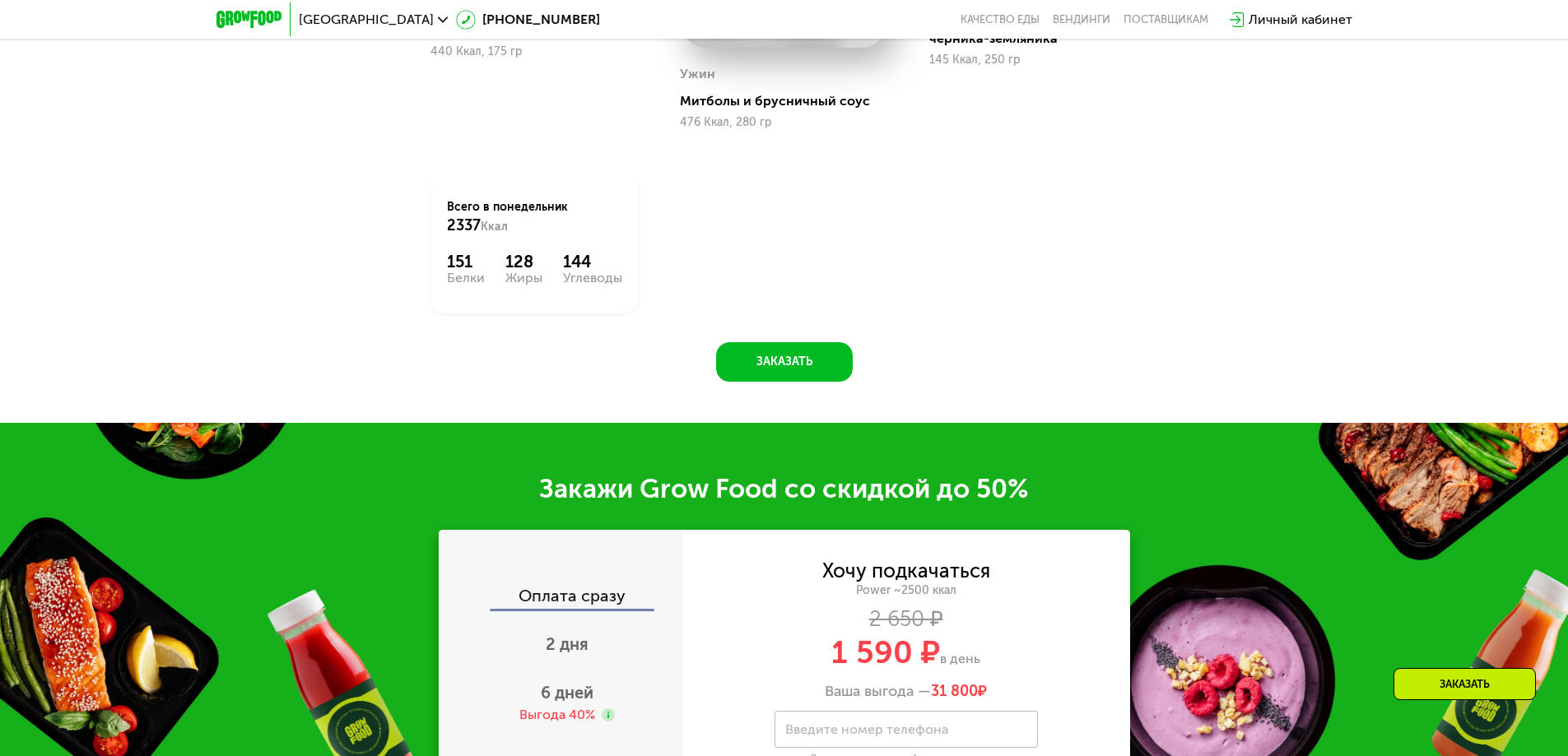
scroll to position [2188, 0]
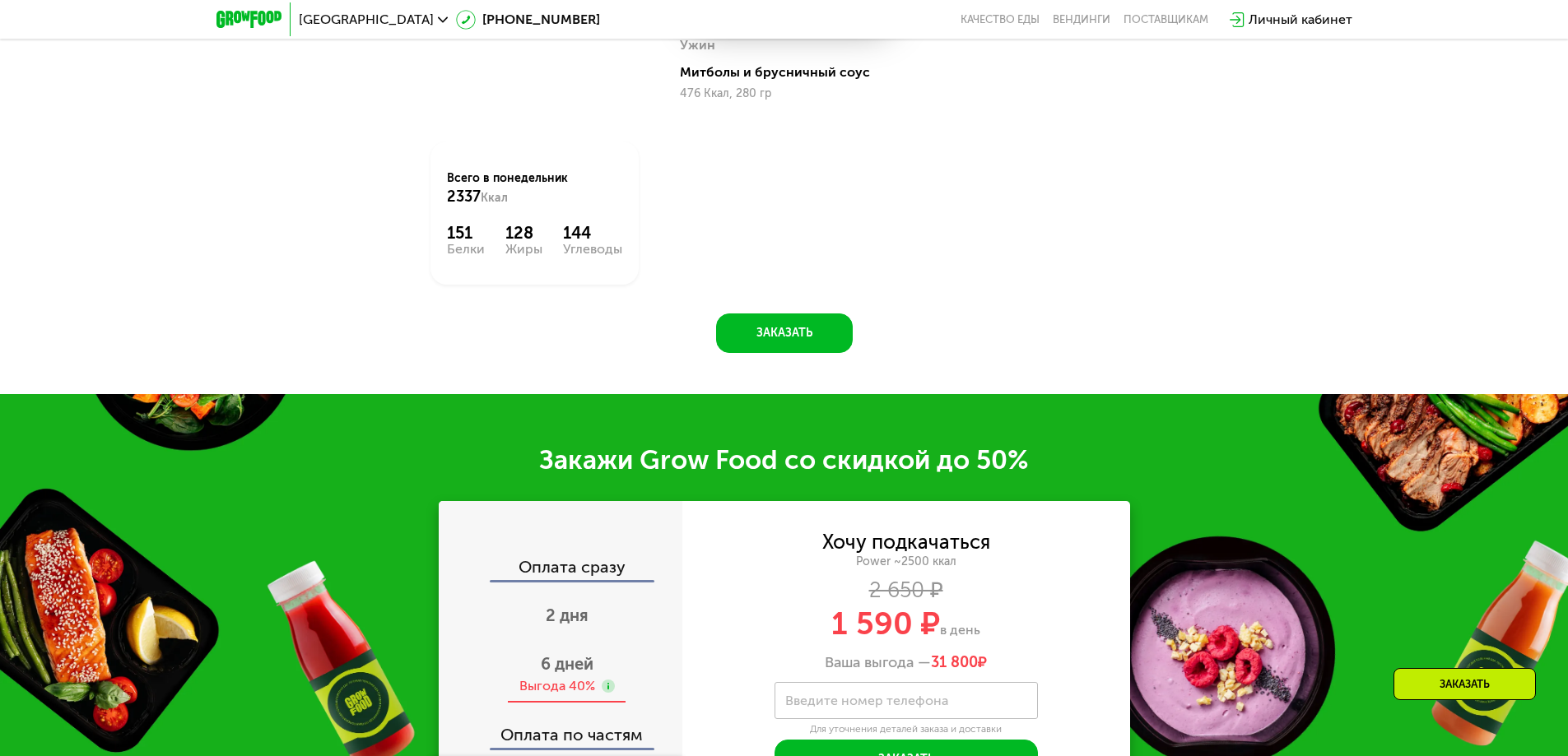
click at [561, 685] on div "Выгода 40%" at bounding box center [557, 687] width 76 height 18
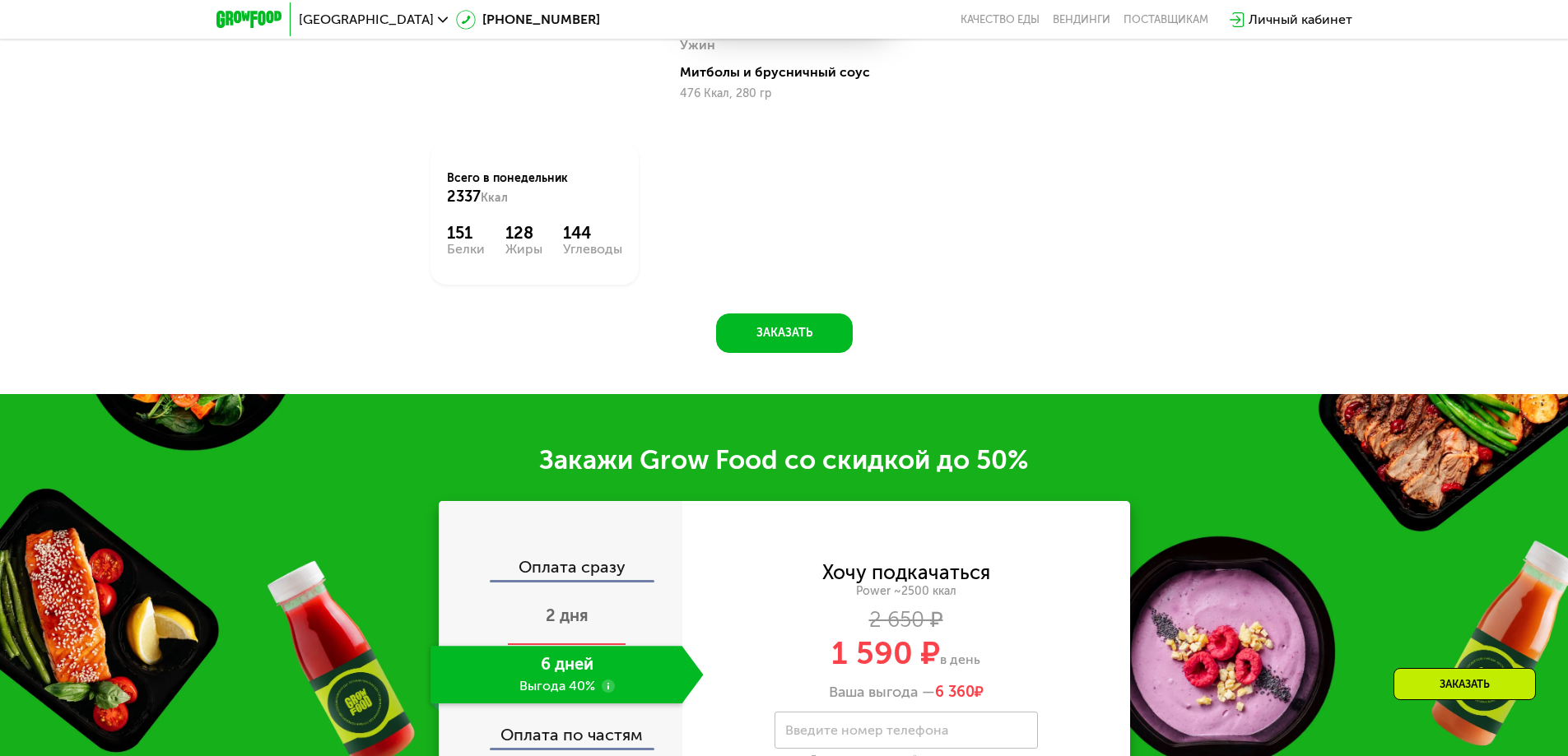
click at [564, 619] on span "2 дня" at bounding box center [567, 615] width 42 height 19
